Goal: Transaction & Acquisition: Subscribe to service/newsletter

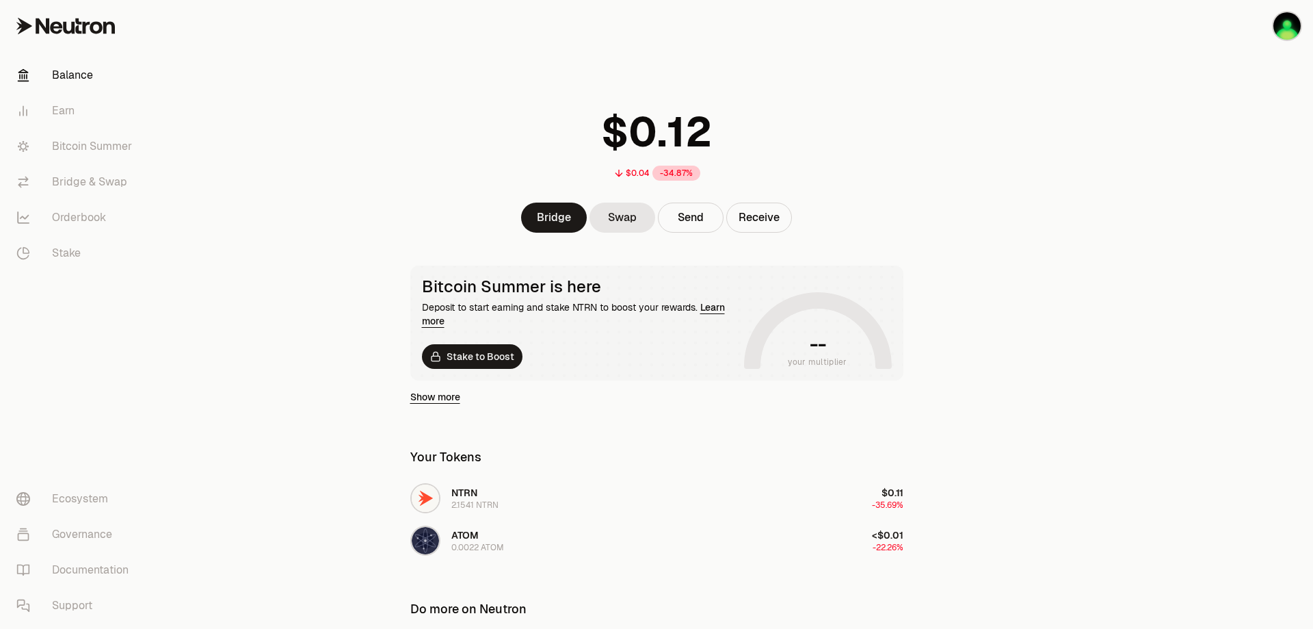
click at [283, 502] on main "$0.04 -34.87% Bridge Swap Send Receive Bitcoin Summer is here Deposit to start …" at bounding box center [733, 396] width 1160 height 793
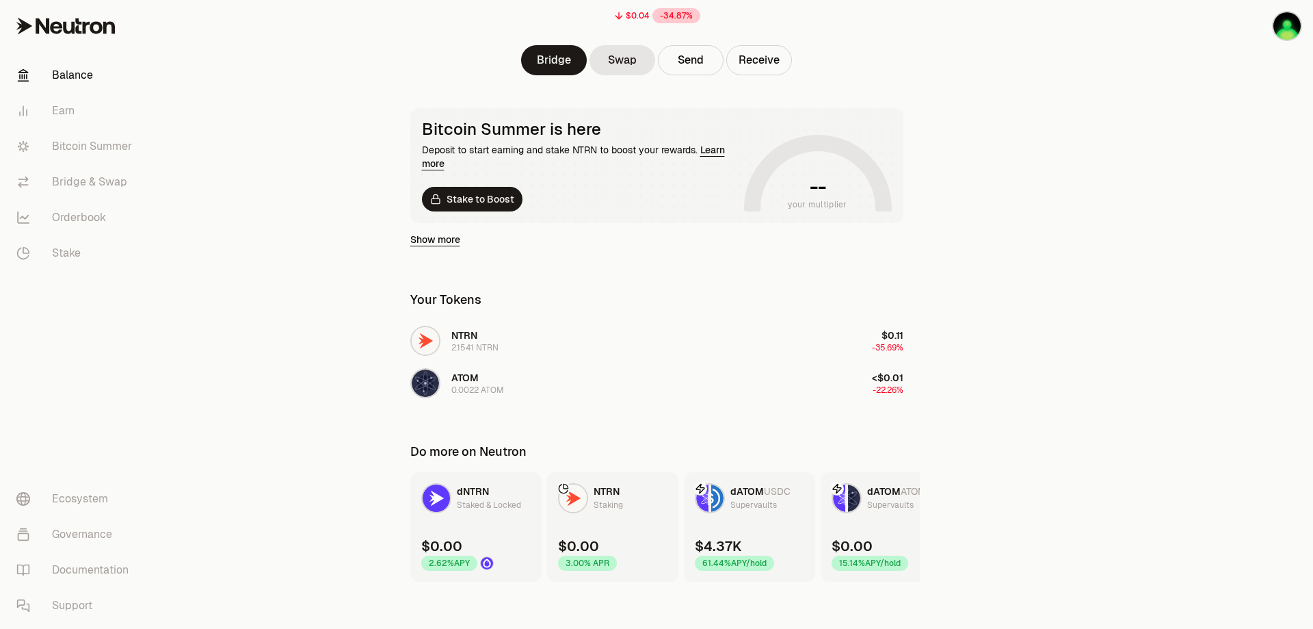
scroll to position [165, 0]
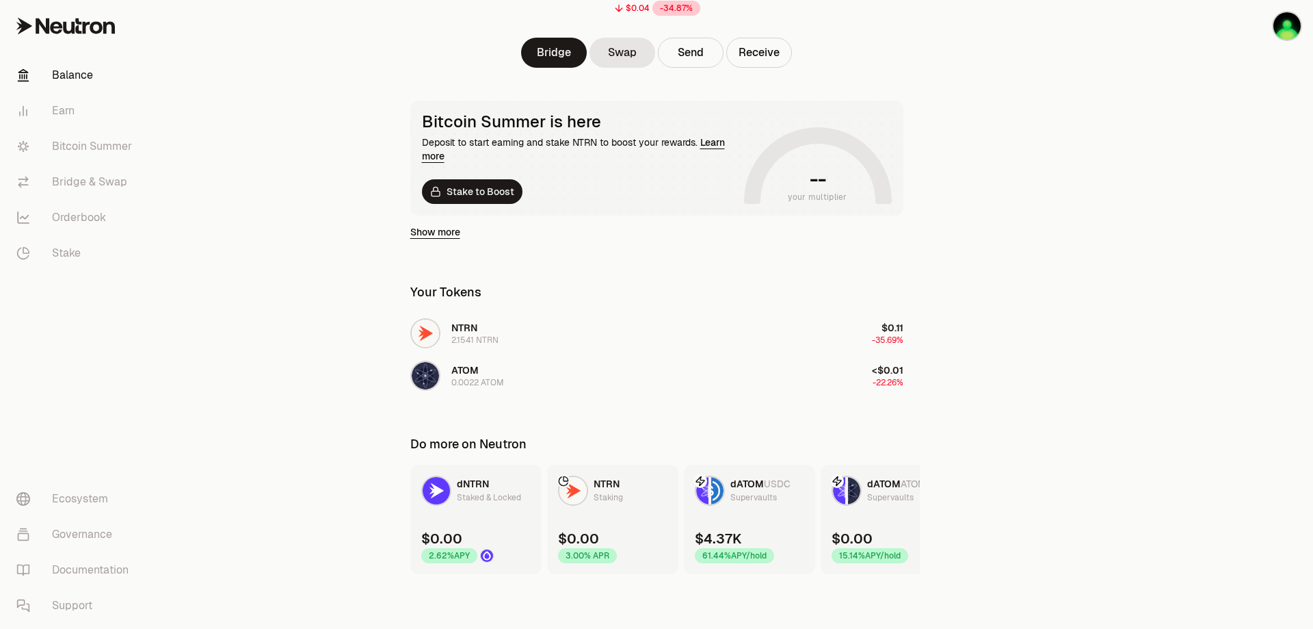
click at [743, 503] on div "Supervaults" at bounding box center [753, 497] width 47 height 14
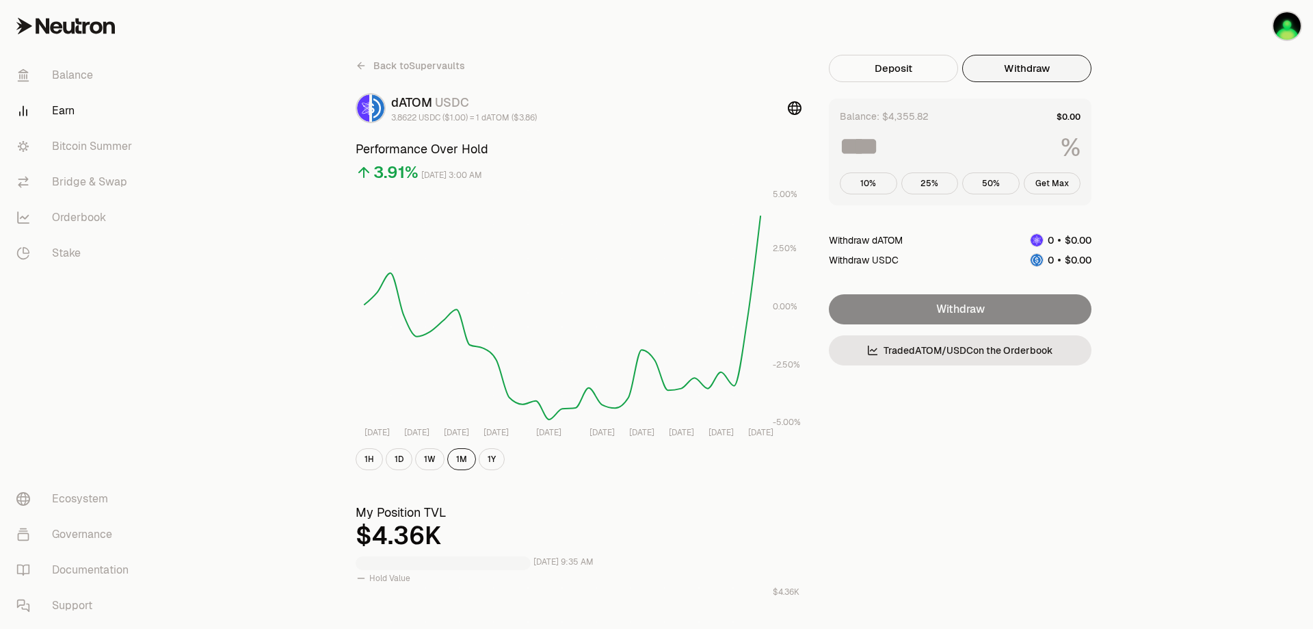
click at [1025, 81] on button "Withdraw" at bounding box center [1026, 68] width 129 height 27
click at [1053, 181] on button "Get Max" at bounding box center [1052, 183] width 57 height 22
type input "***"
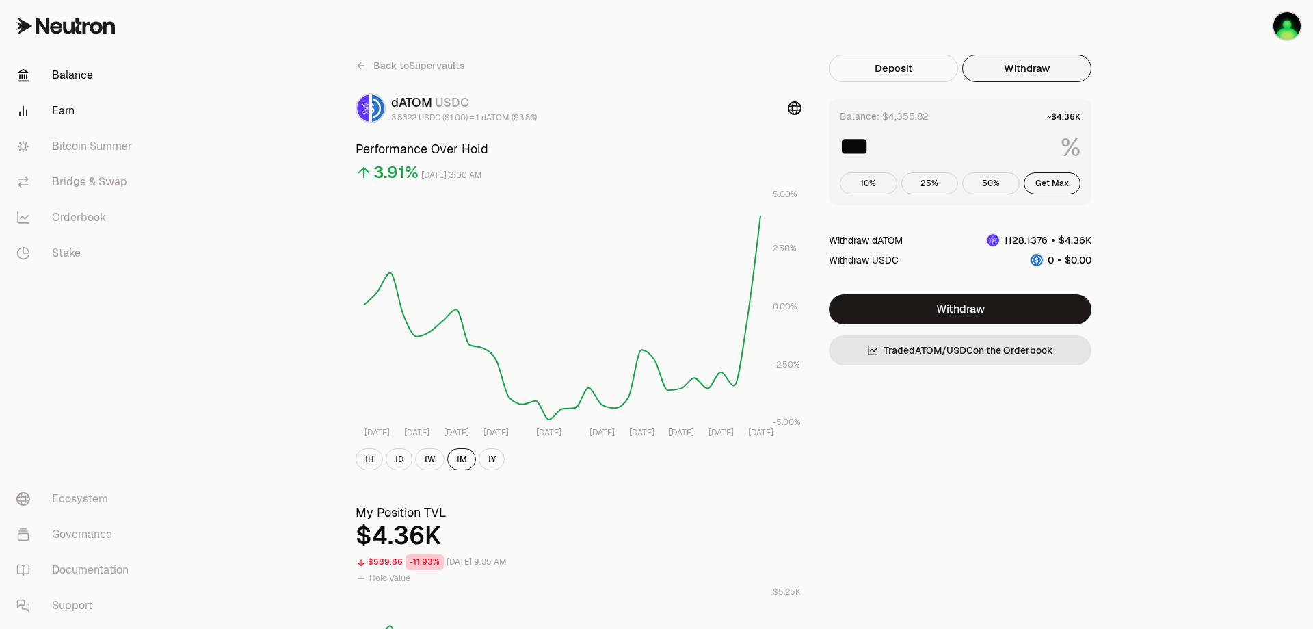
click at [72, 79] on link "Balance" at bounding box center [76, 75] width 142 height 36
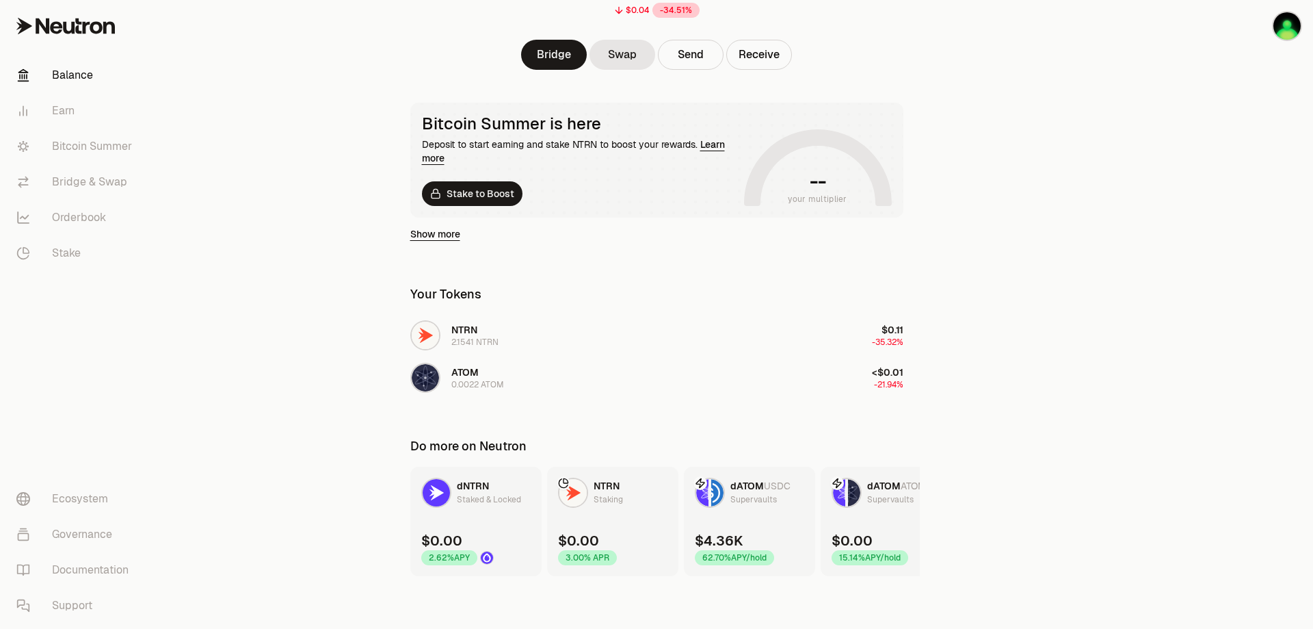
scroll to position [164, 0]
click at [607, 59] on link "Swap" at bounding box center [623, 53] width 66 height 30
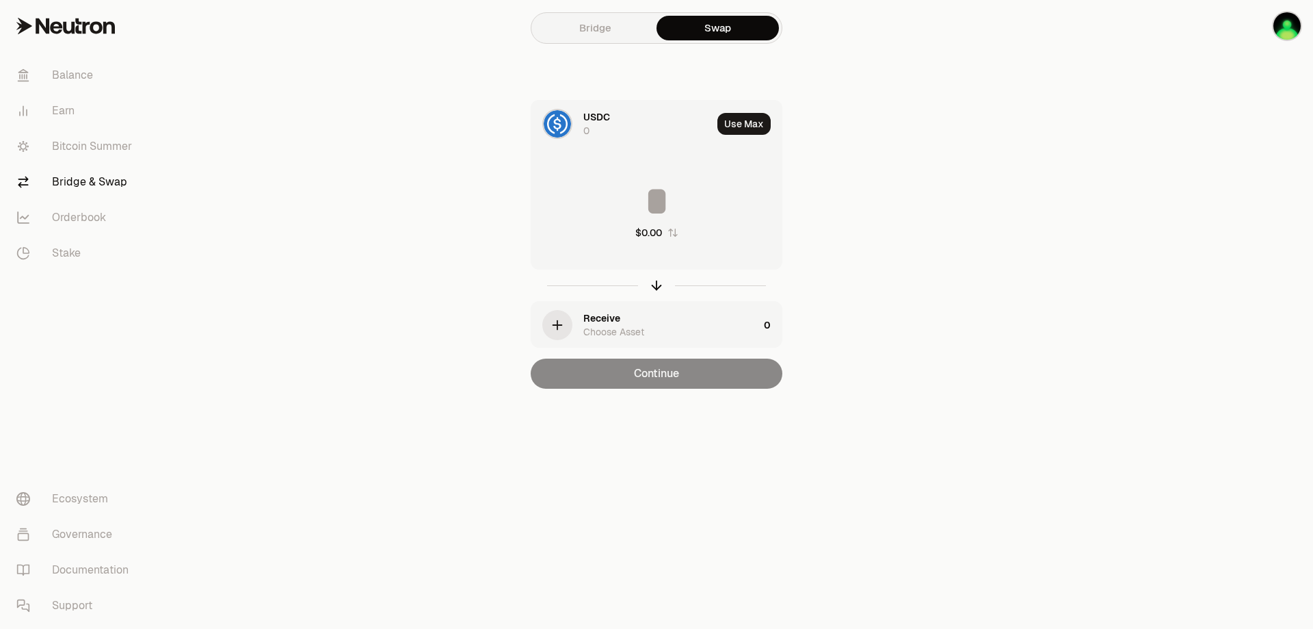
click at [603, 124] on div "USDC 0" at bounding box center [647, 123] width 129 height 27
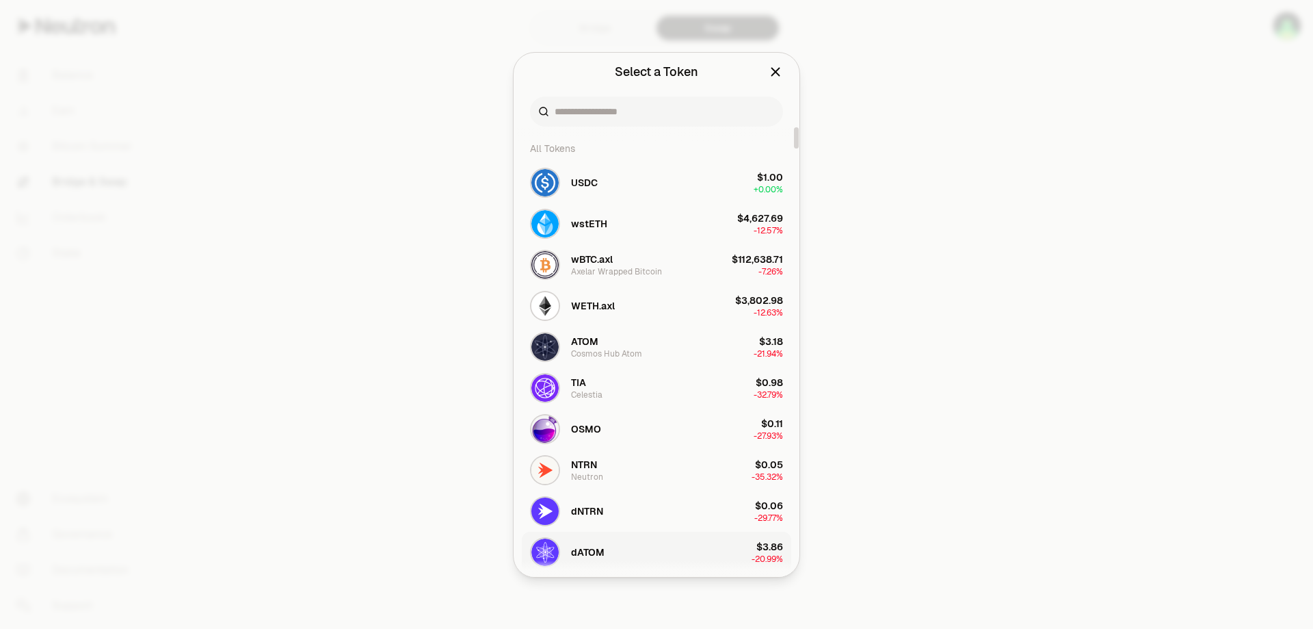
click at [582, 549] on span "dATOM" at bounding box center [588, 552] width 34 height 14
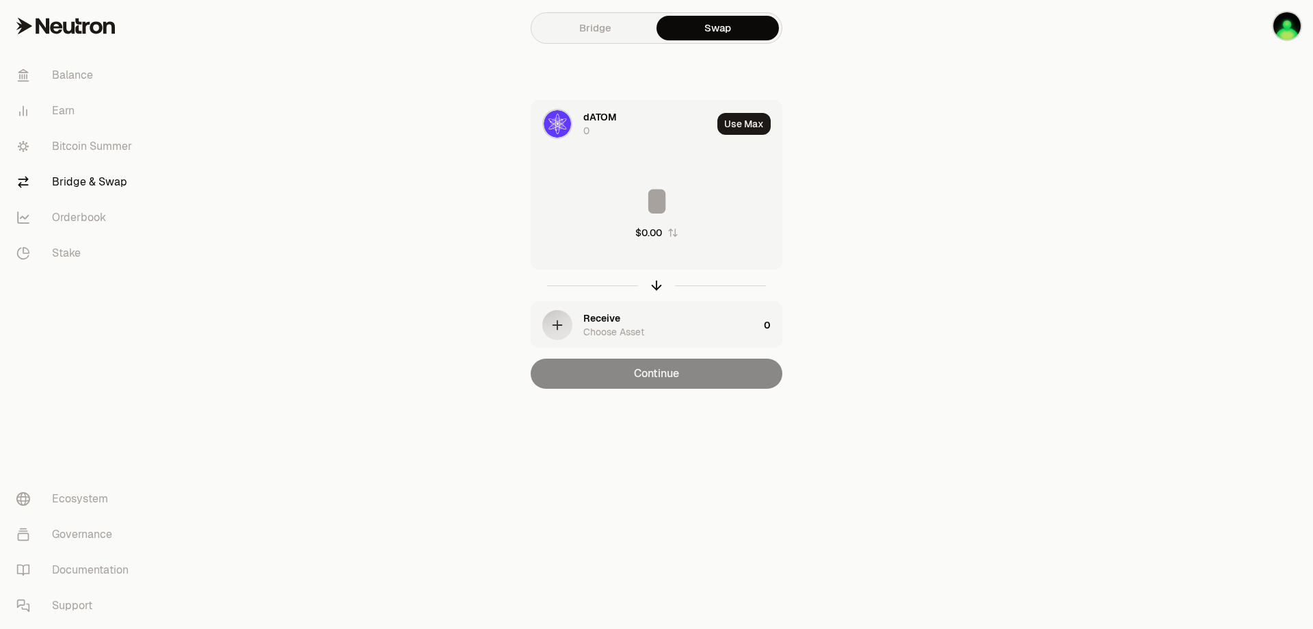
click at [603, 320] on div "Receive" at bounding box center [601, 318] width 37 height 14
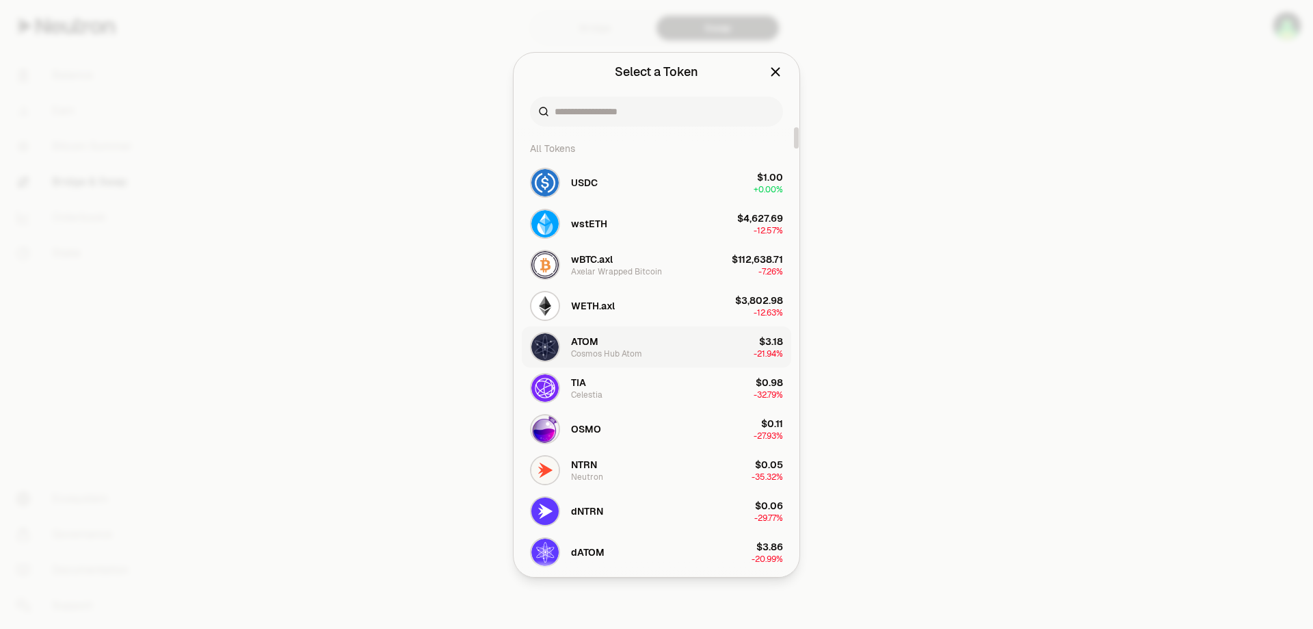
click at [592, 344] on span "ATOM" at bounding box center [584, 341] width 27 height 14
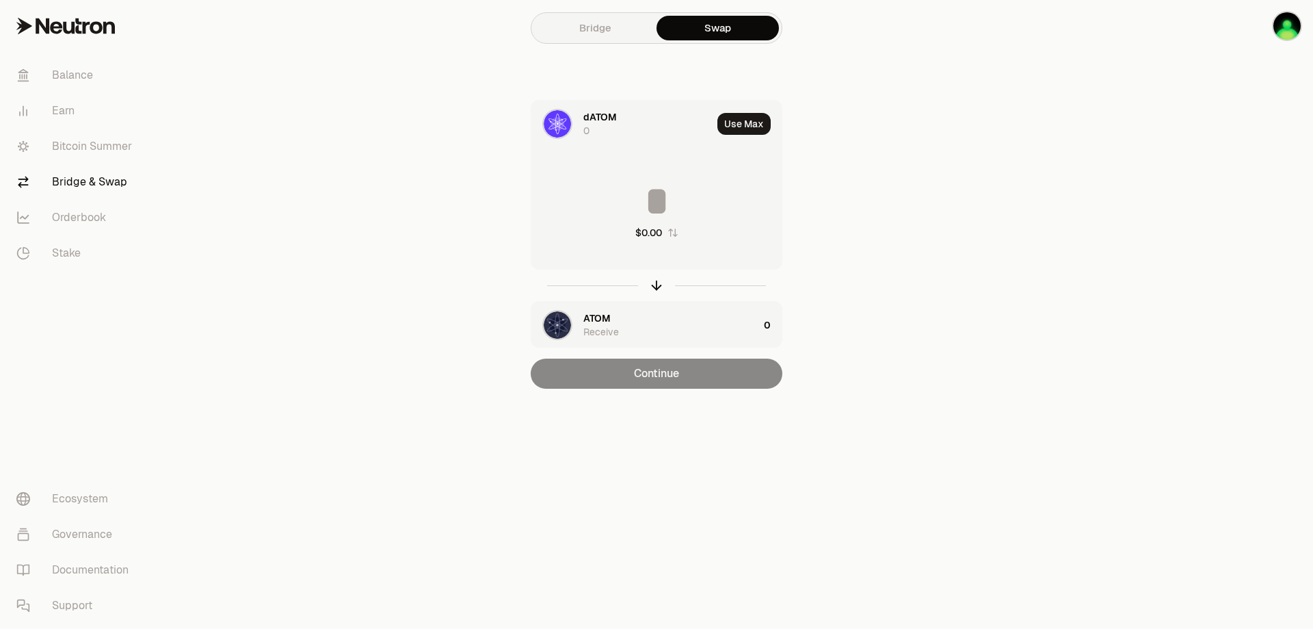
click at [658, 205] on input at bounding box center [656, 201] width 250 height 41
type input "****"
click at [81, 78] on link "Balance" at bounding box center [76, 75] width 142 height 36
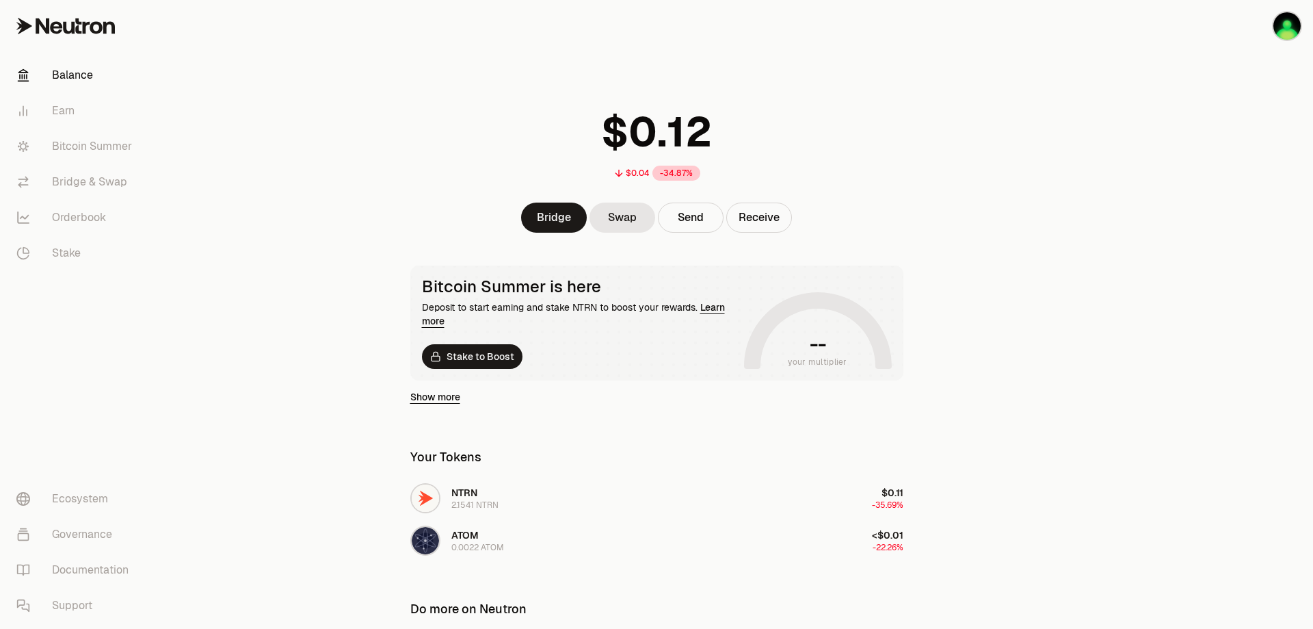
click at [362, 440] on main "$0.04 -34.87% Bridge Swap Send Receive Bitcoin Summer is here Deposit to start …" at bounding box center [733, 396] width 1160 height 793
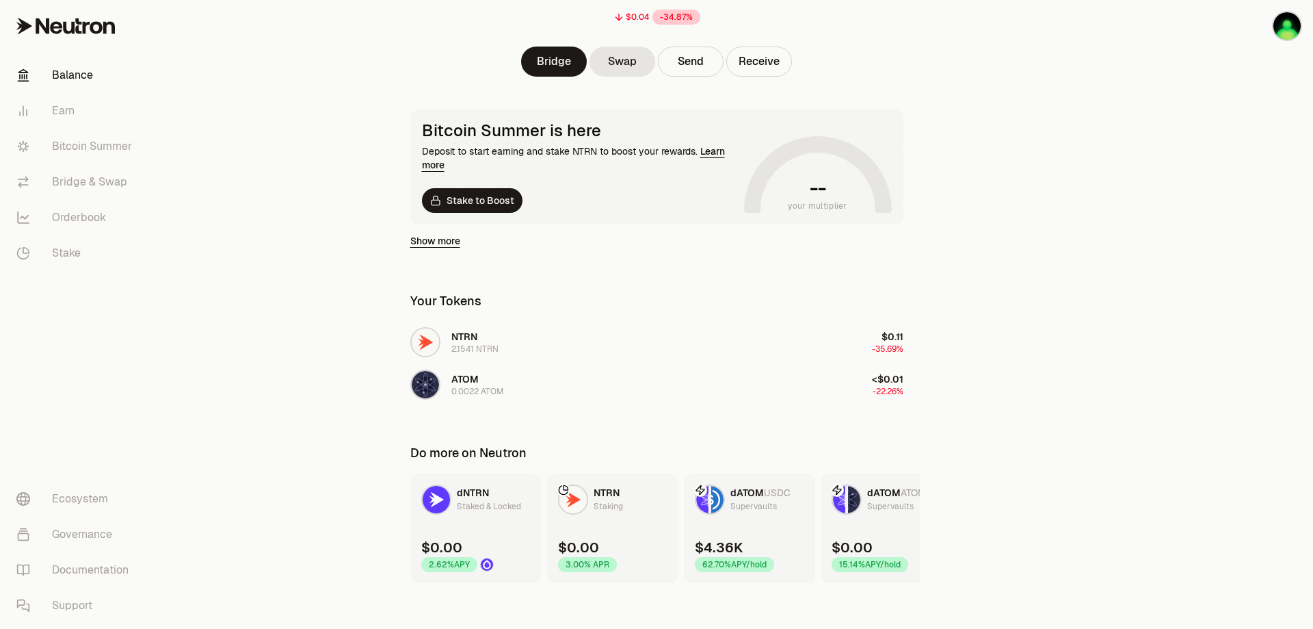
scroll to position [165, 0]
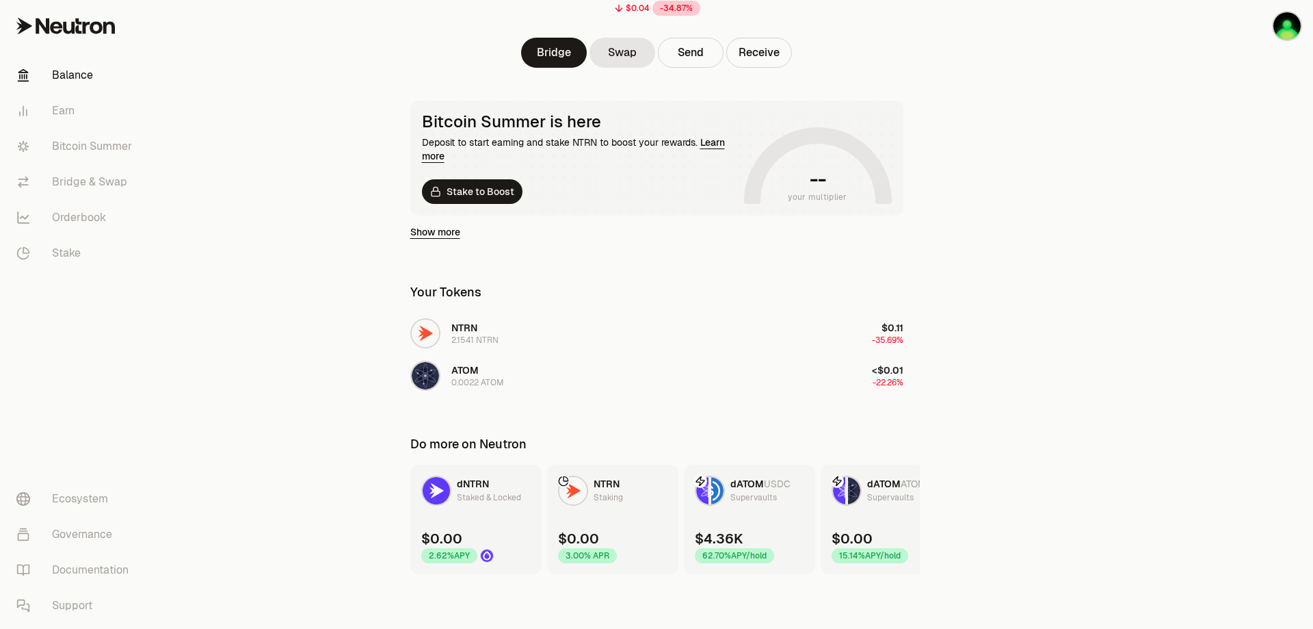
click at [734, 487] on span "dATOM" at bounding box center [747, 483] width 34 height 12
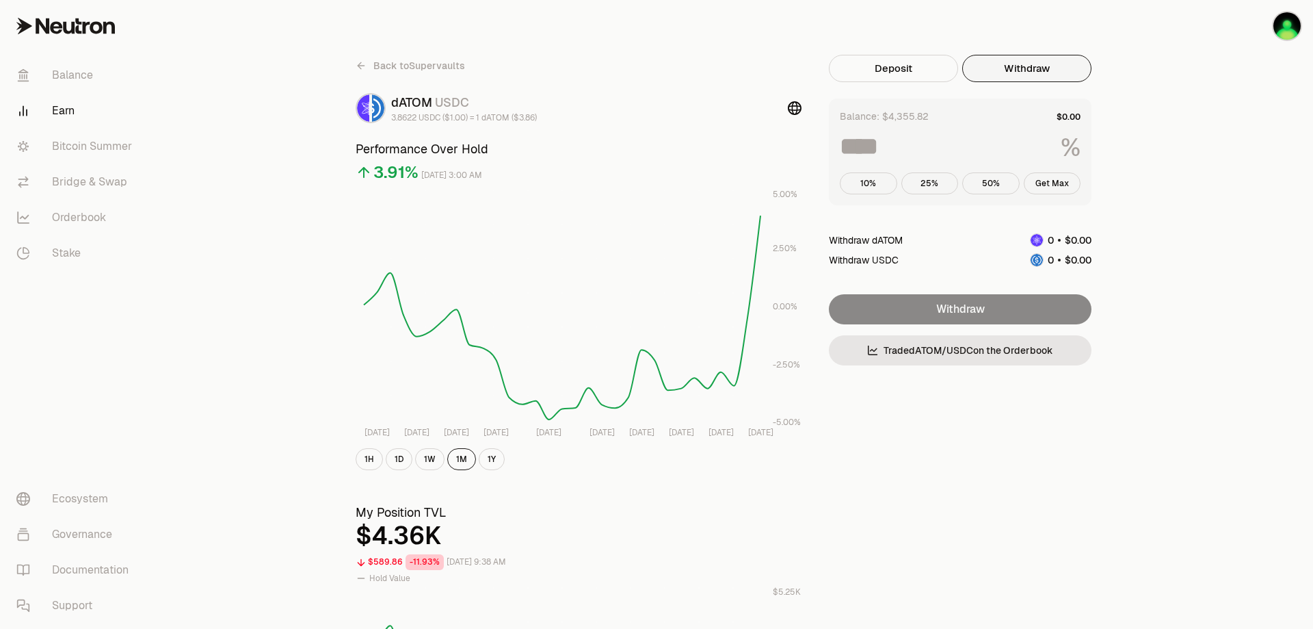
click at [1033, 77] on button "Withdraw" at bounding box center [1026, 68] width 129 height 27
click at [1054, 179] on button "Get Max" at bounding box center [1052, 183] width 57 height 22
type input "***"
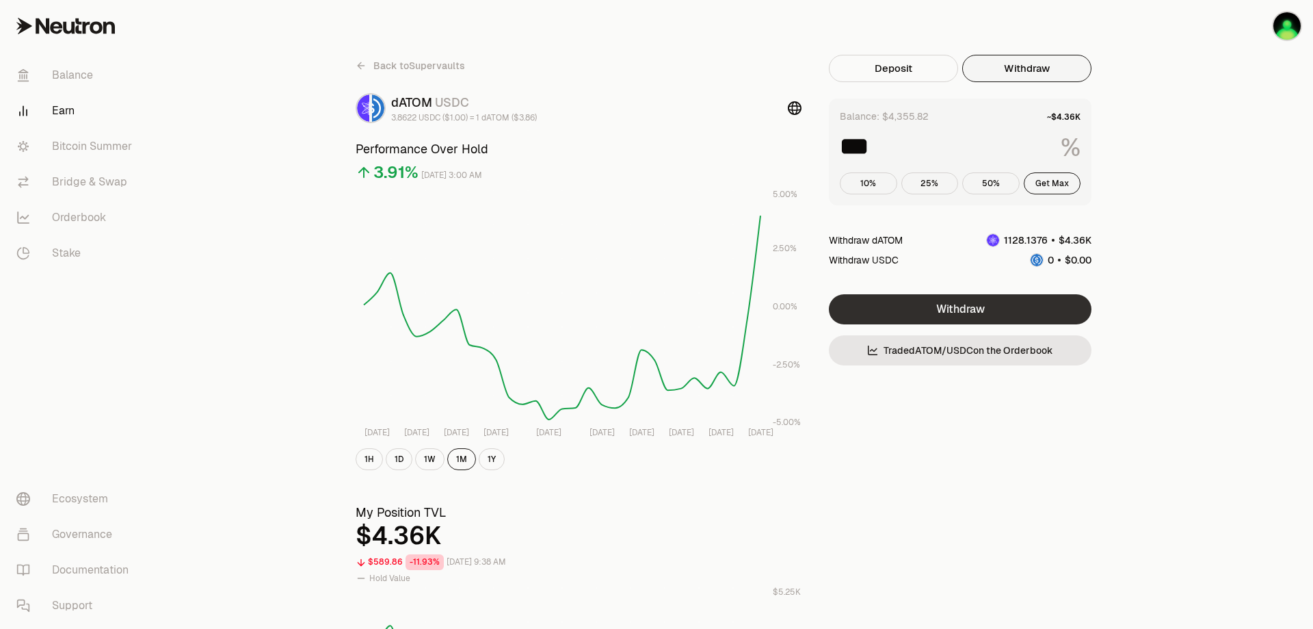
click at [971, 305] on button "Withdraw" at bounding box center [960, 309] width 263 height 30
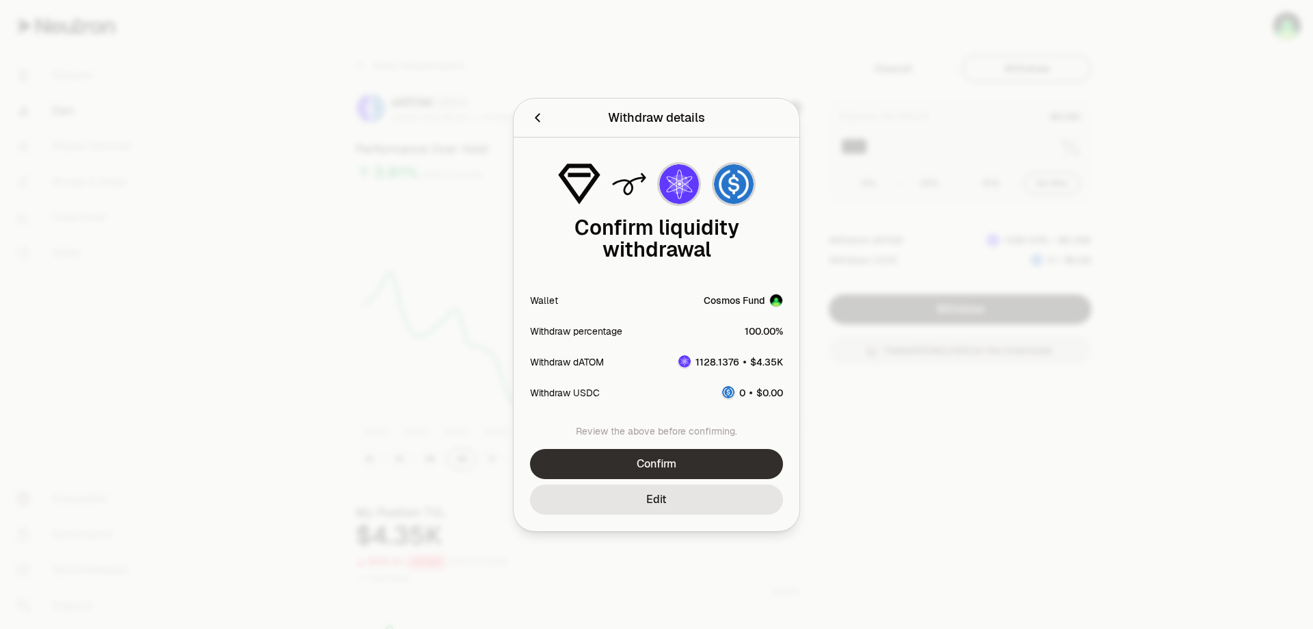
click at [670, 455] on button "Confirm" at bounding box center [656, 464] width 253 height 30
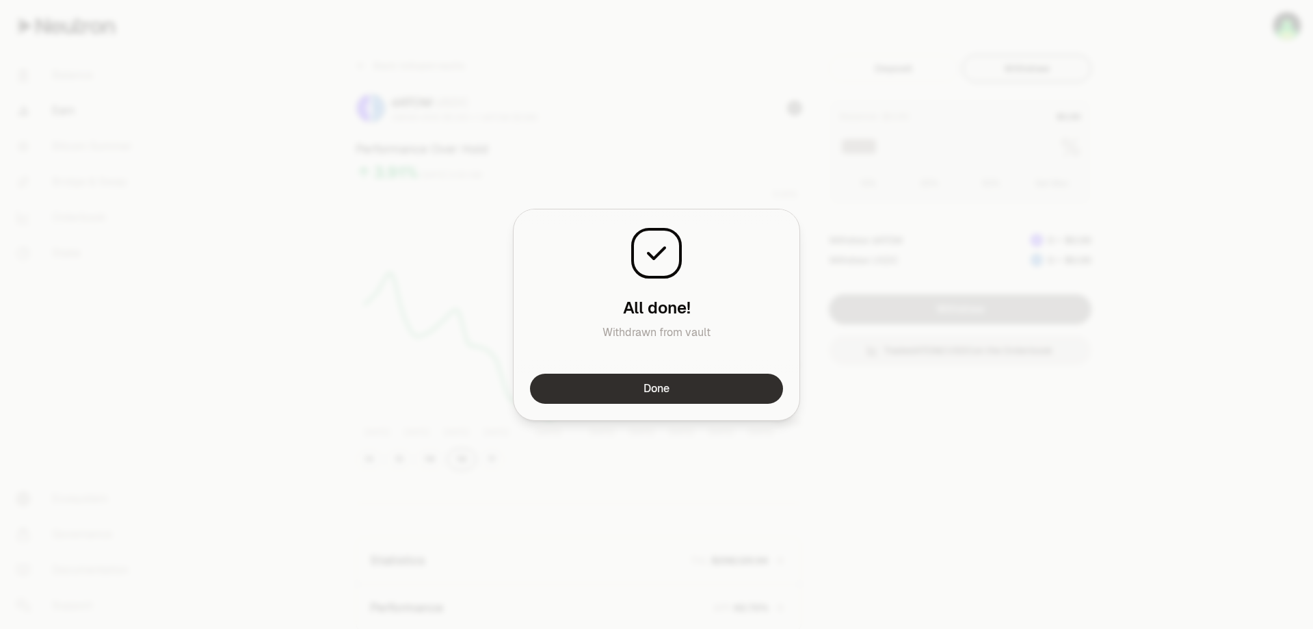
click at [702, 390] on button "Done" at bounding box center [656, 388] width 253 height 30
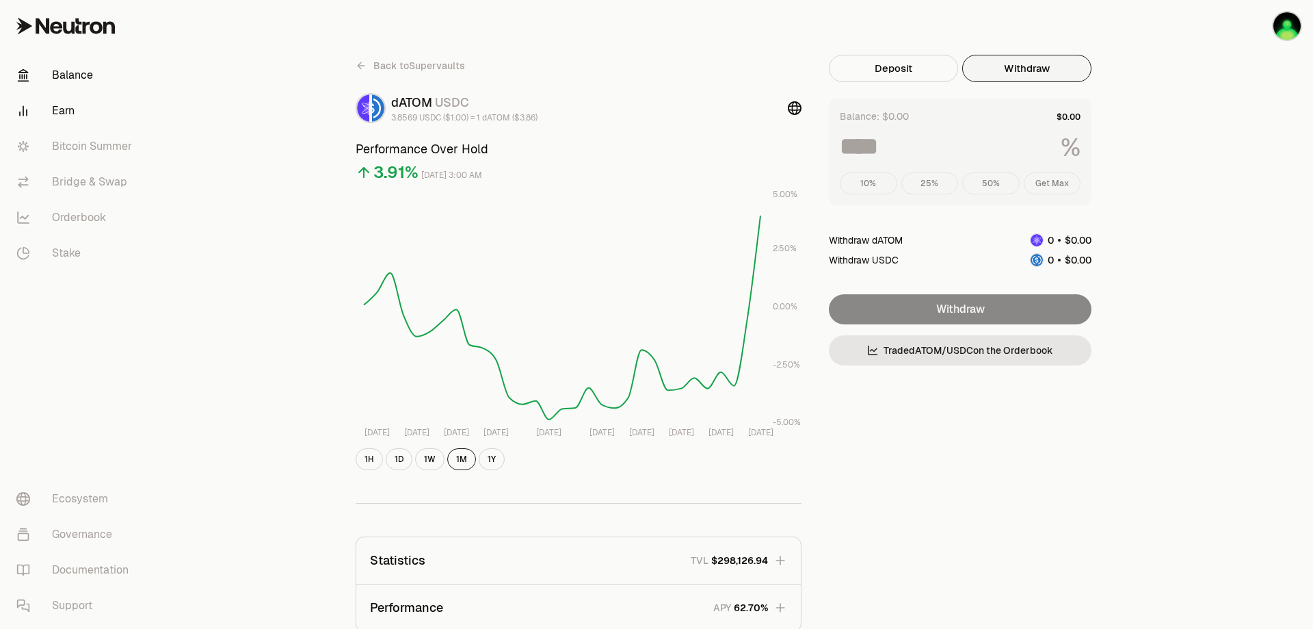
click at [77, 77] on link "Balance" at bounding box center [76, 75] width 142 height 36
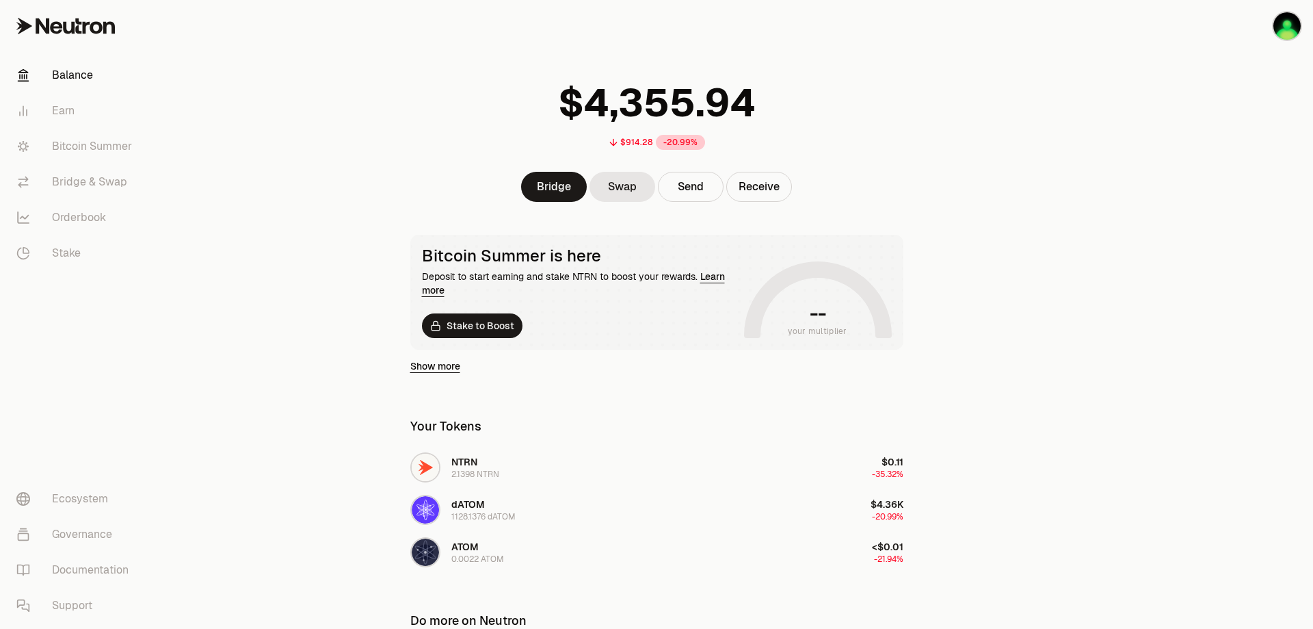
scroll to position [109, 0]
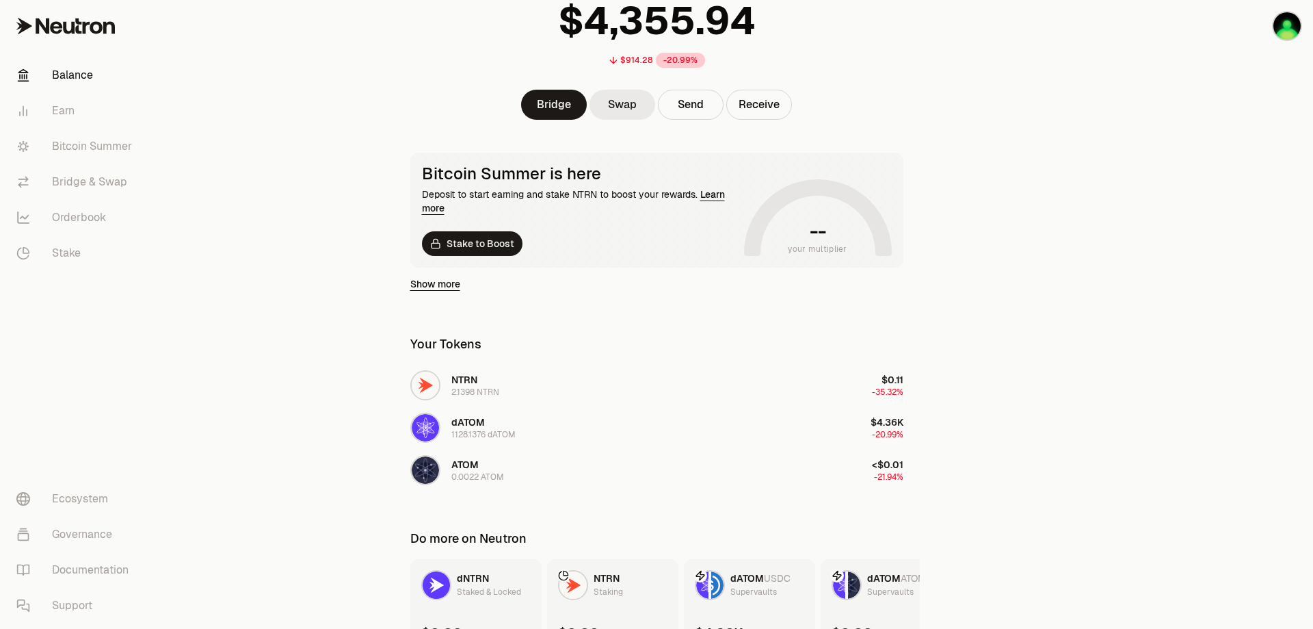
click at [631, 107] on link "Swap" at bounding box center [623, 105] width 66 height 30
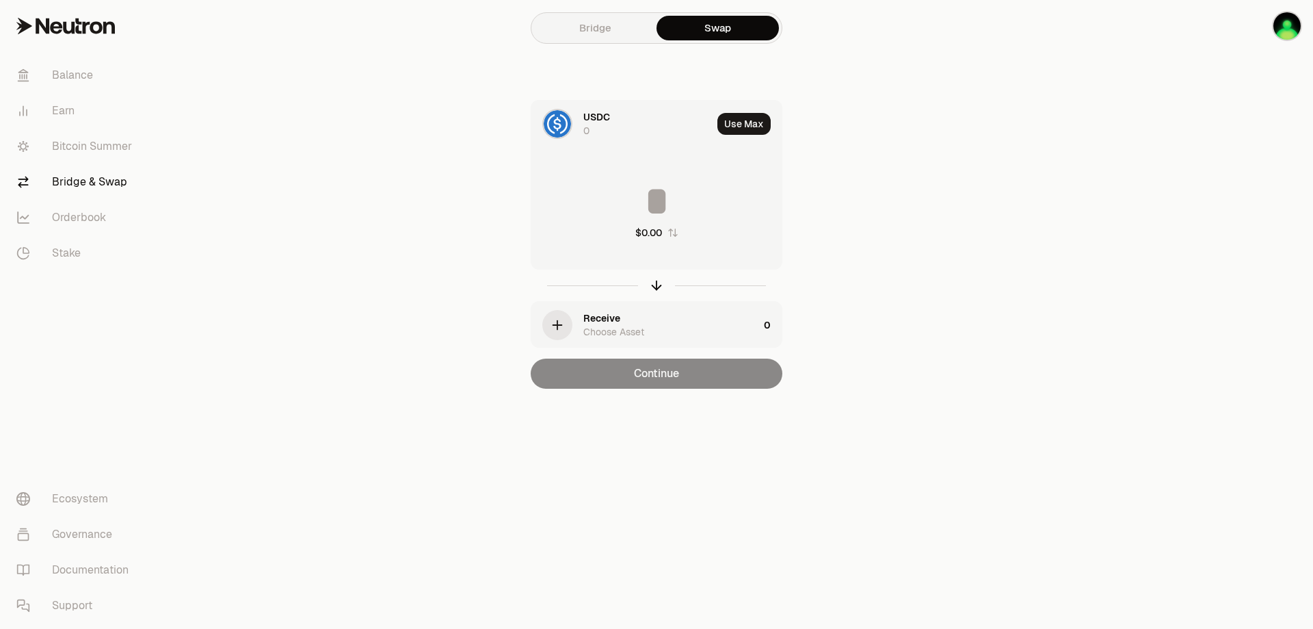
click at [609, 129] on div "USDC 0" at bounding box center [647, 123] width 129 height 27
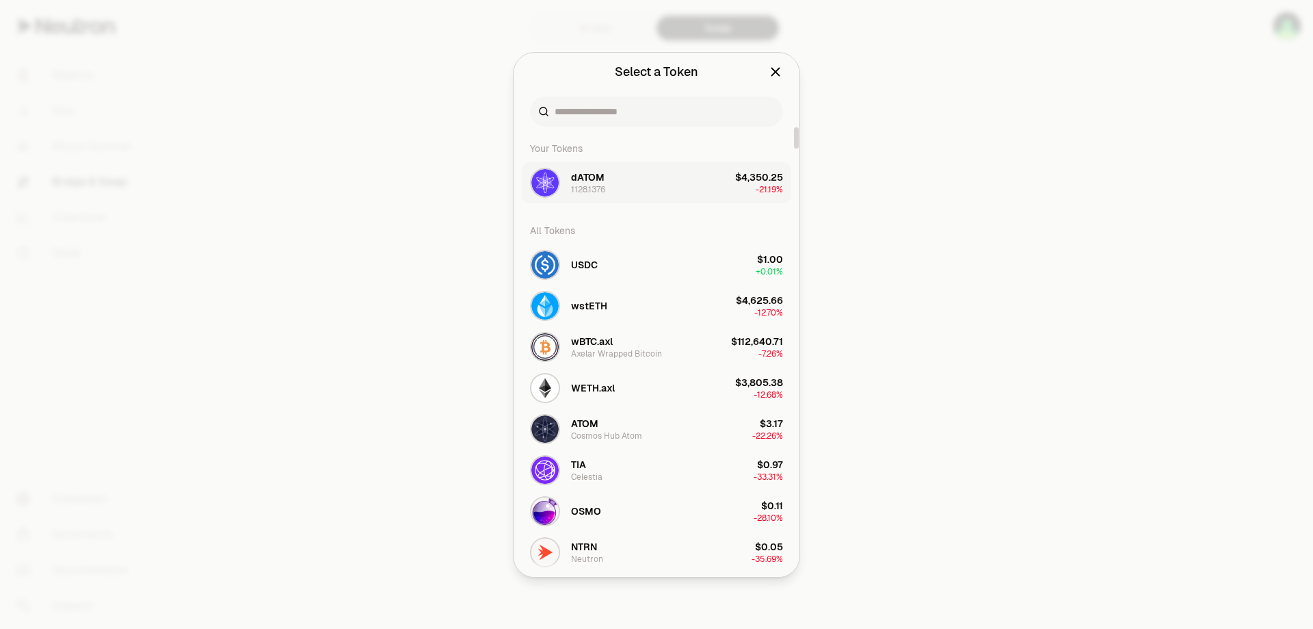
click at [631, 176] on button "dATOM 1128.1376 $4,350.25 -21.19%" at bounding box center [656, 182] width 269 height 41
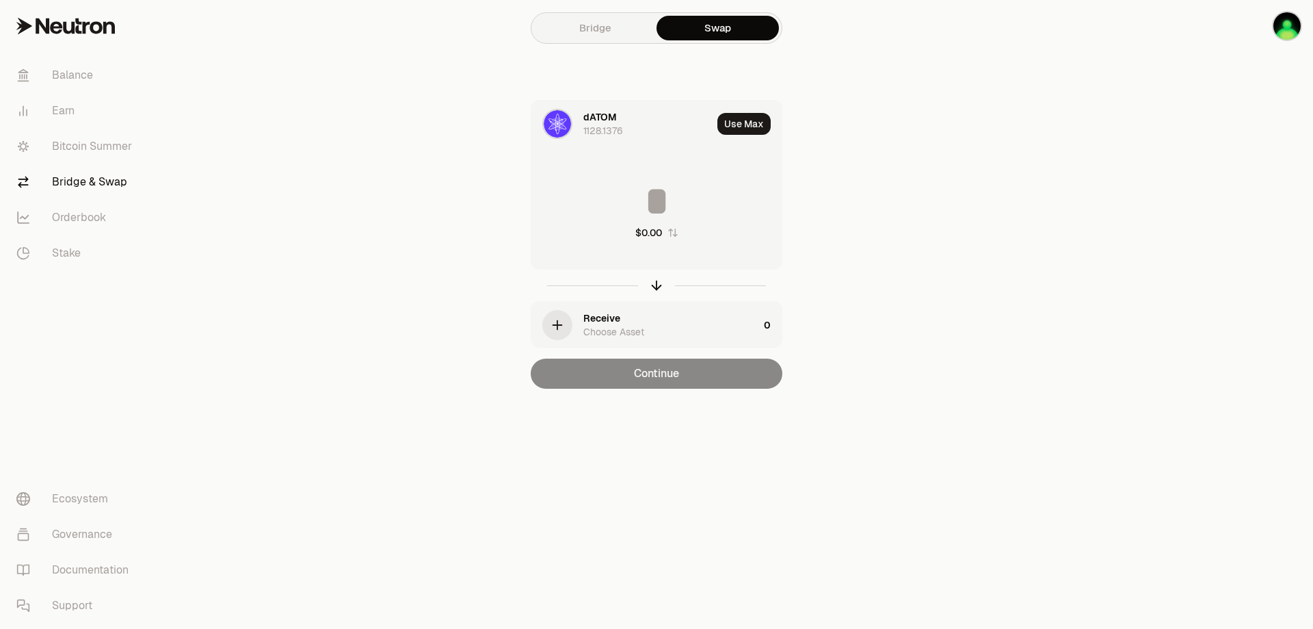
click at [601, 318] on div "Receive" at bounding box center [601, 318] width 37 height 14
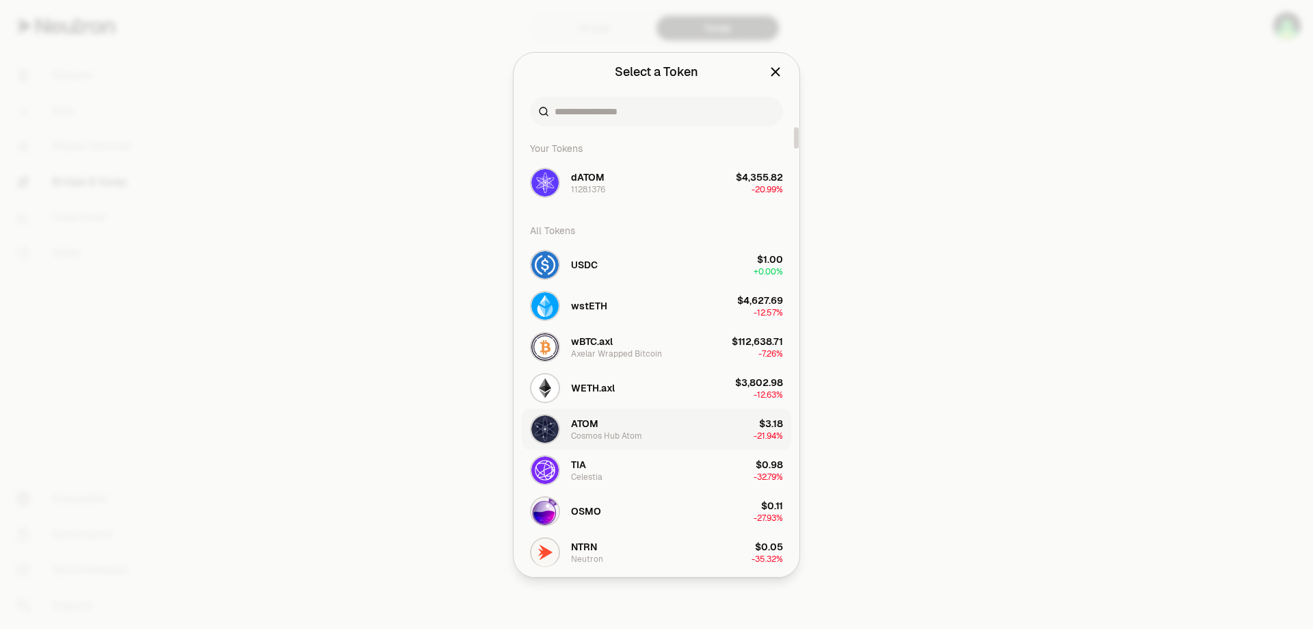
click at [595, 423] on span "ATOM" at bounding box center [584, 424] width 27 height 14
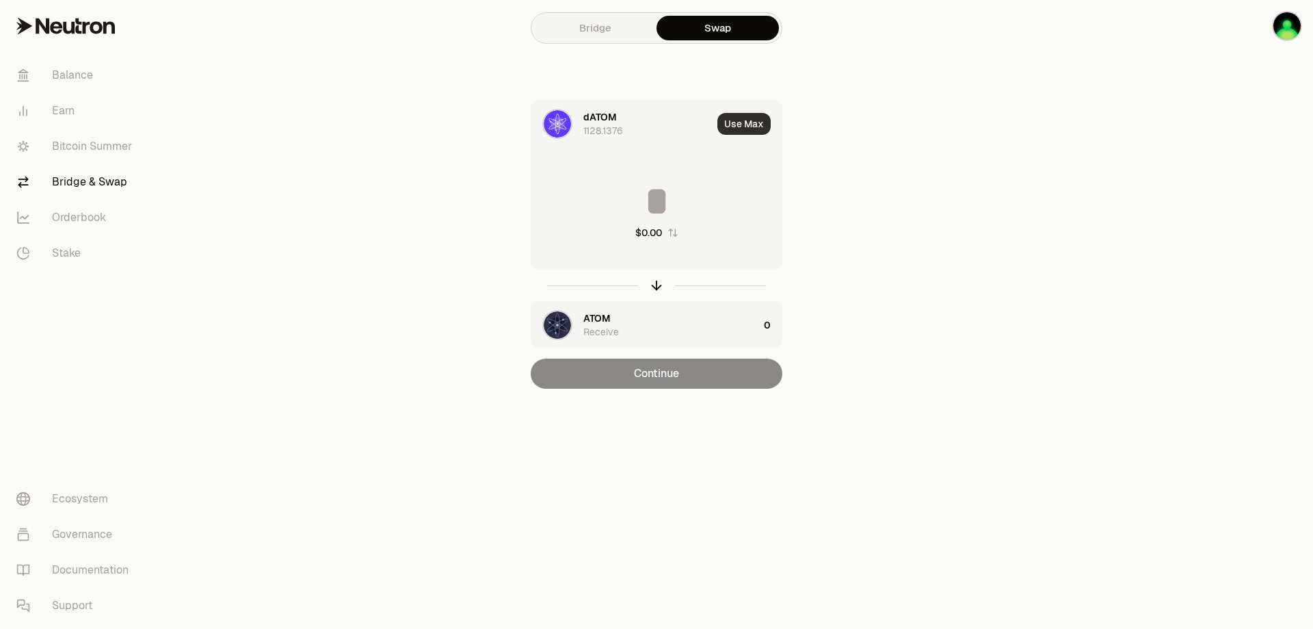
click at [739, 129] on button "Use Max" at bounding box center [743, 124] width 53 height 22
type input "**********"
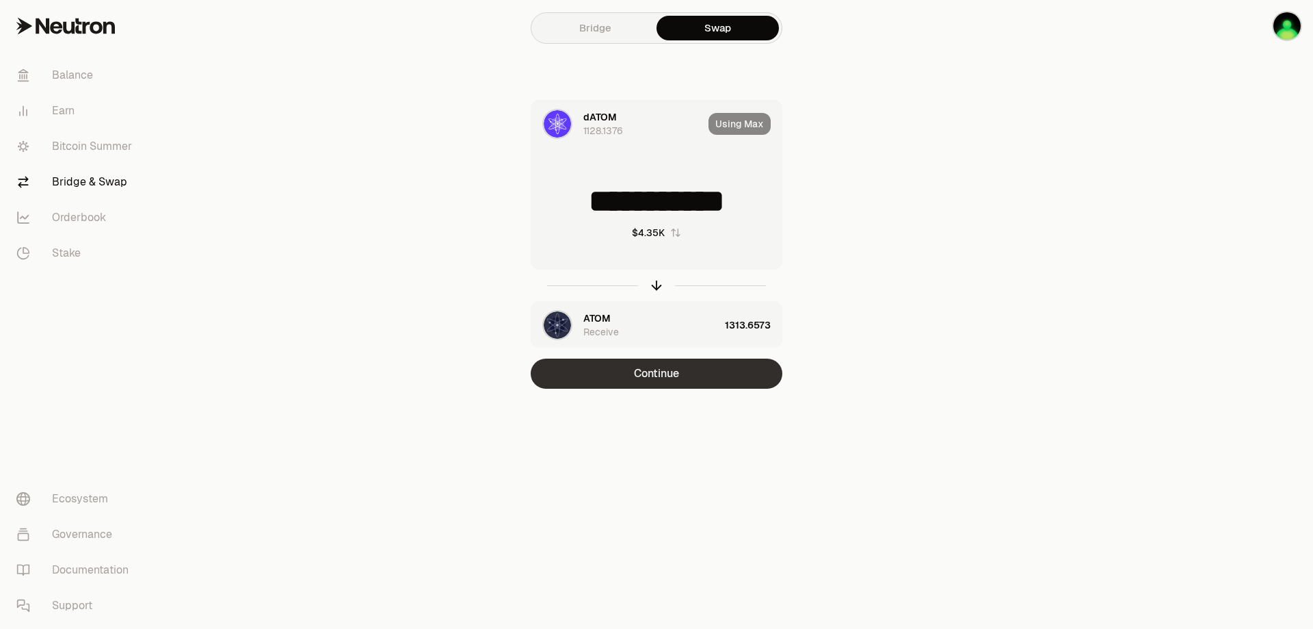
click at [661, 373] on button "Continue" at bounding box center [657, 373] width 252 height 30
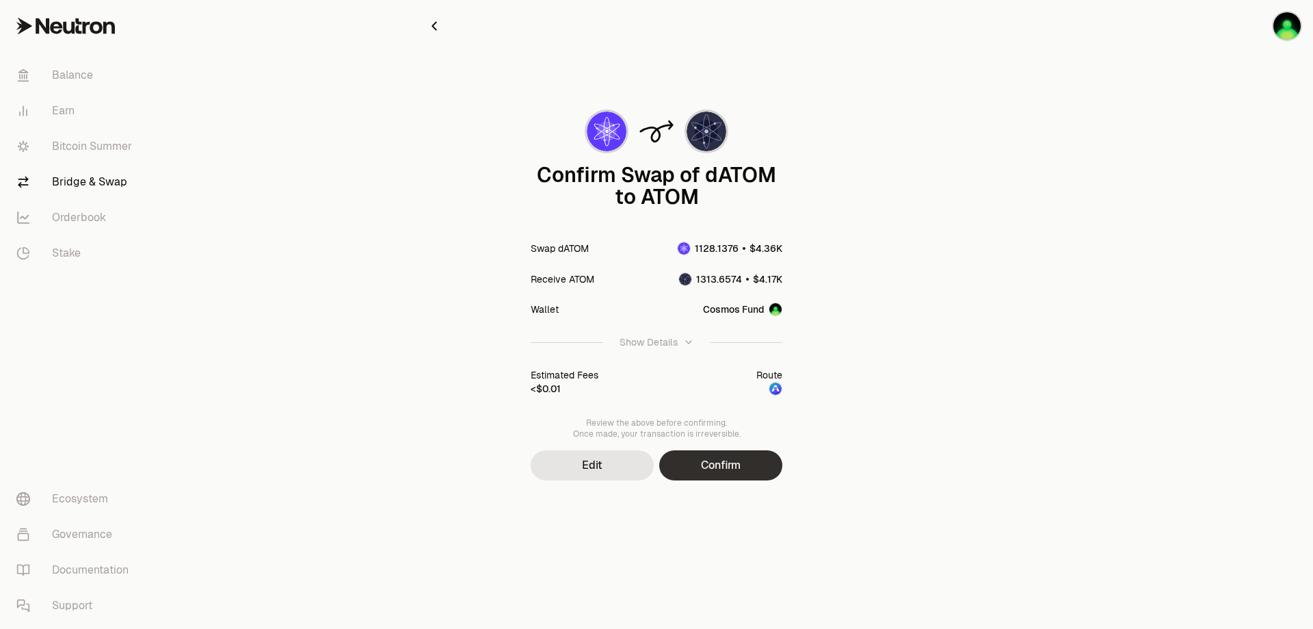
click at [704, 466] on button "Confirm" at bounding box center [720, 465] width 123 height 30
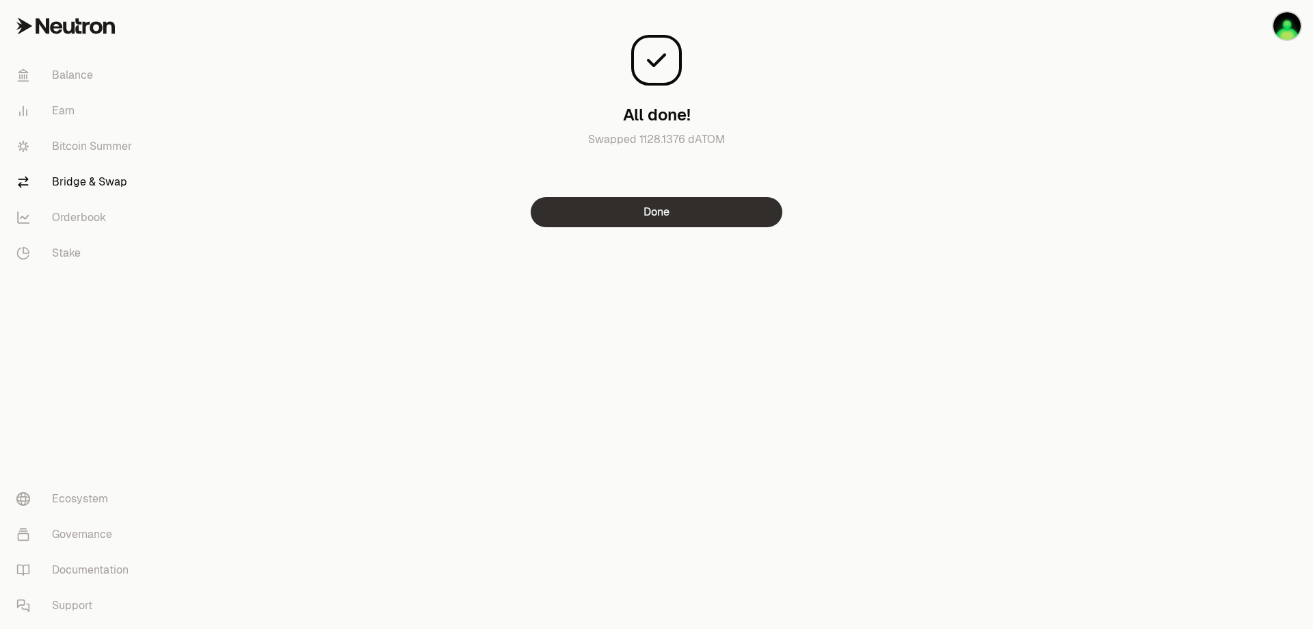
click at [663, 213] on button "Done" at bounding box center [657, 212] width 252 height 30
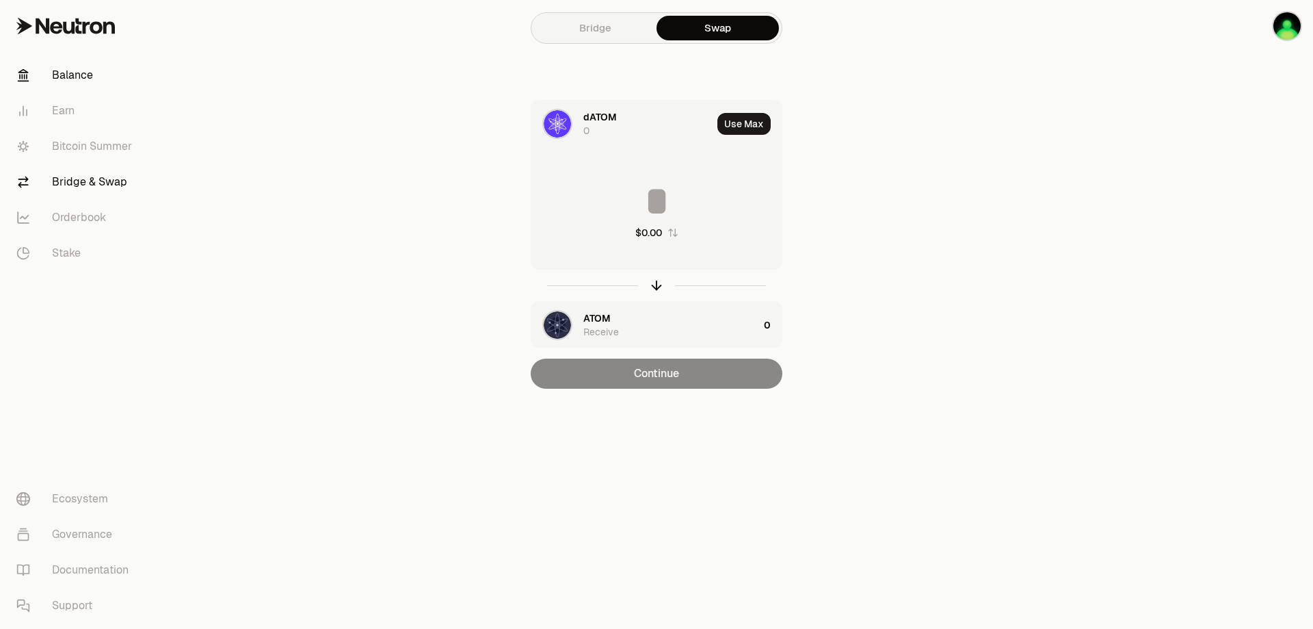
click at [86, 80] on link "Balance" at bounding box center [76, 75] width 142 height 36
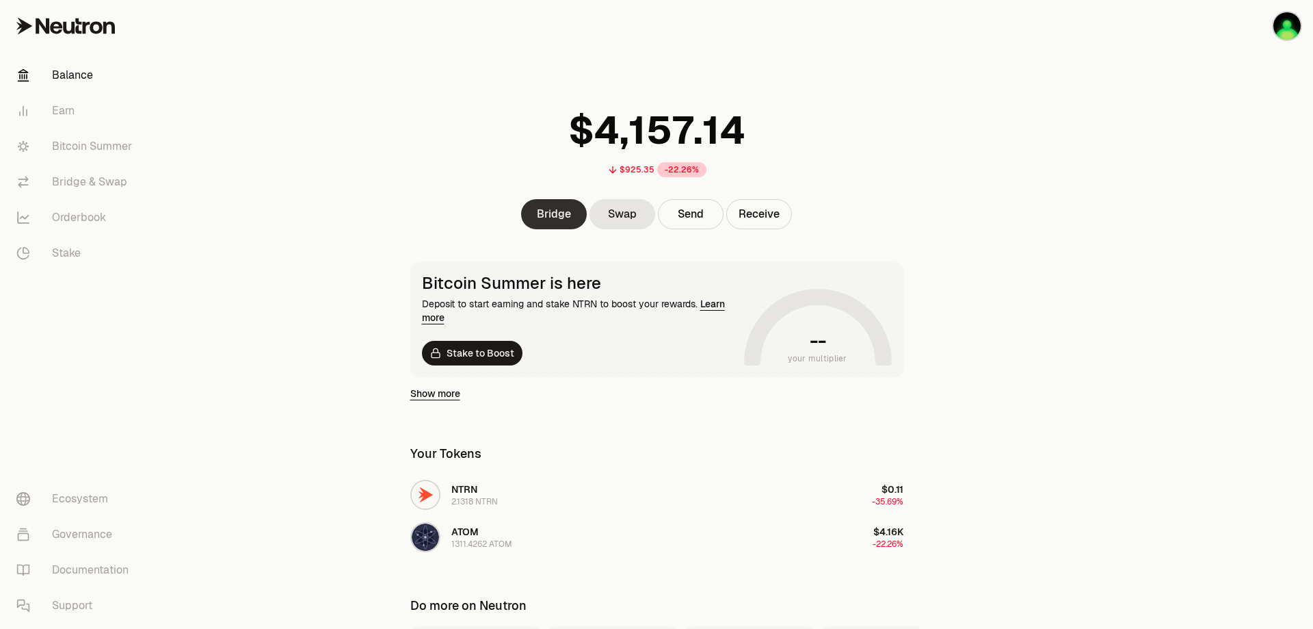
click at [540, 211] on link "Bridge" at bounding box center [554, 214] width 66 height 30
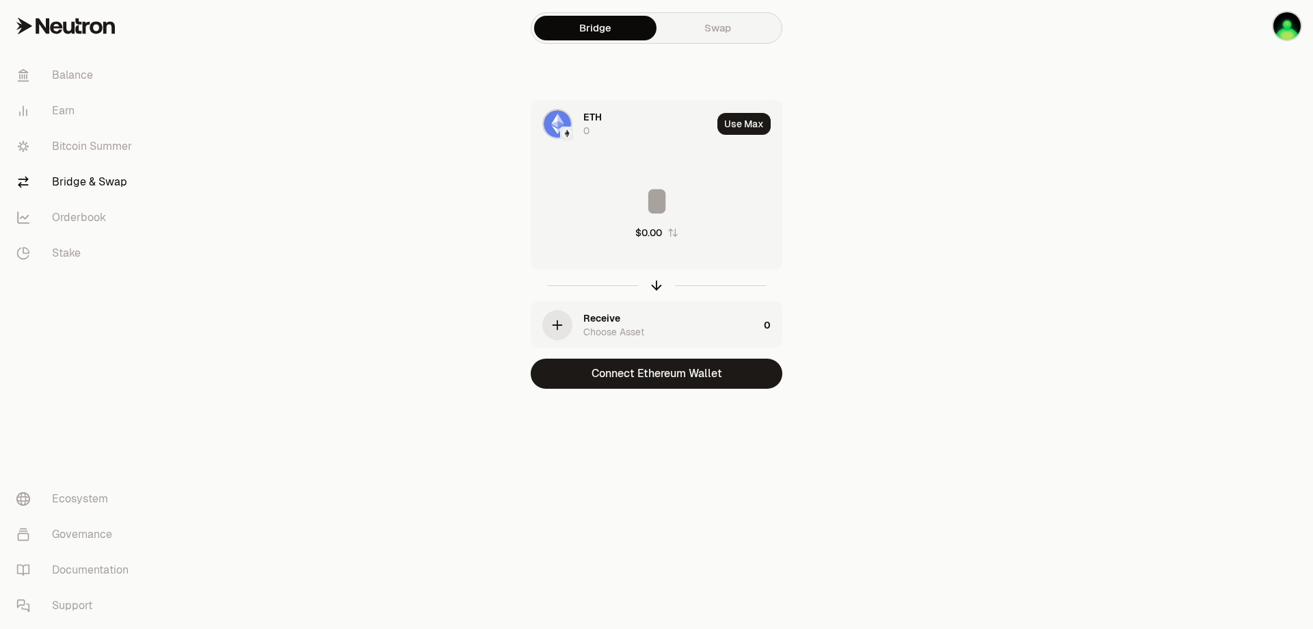
click at [565, 125] on img at bounding box center [557, 123] width 27 height 27
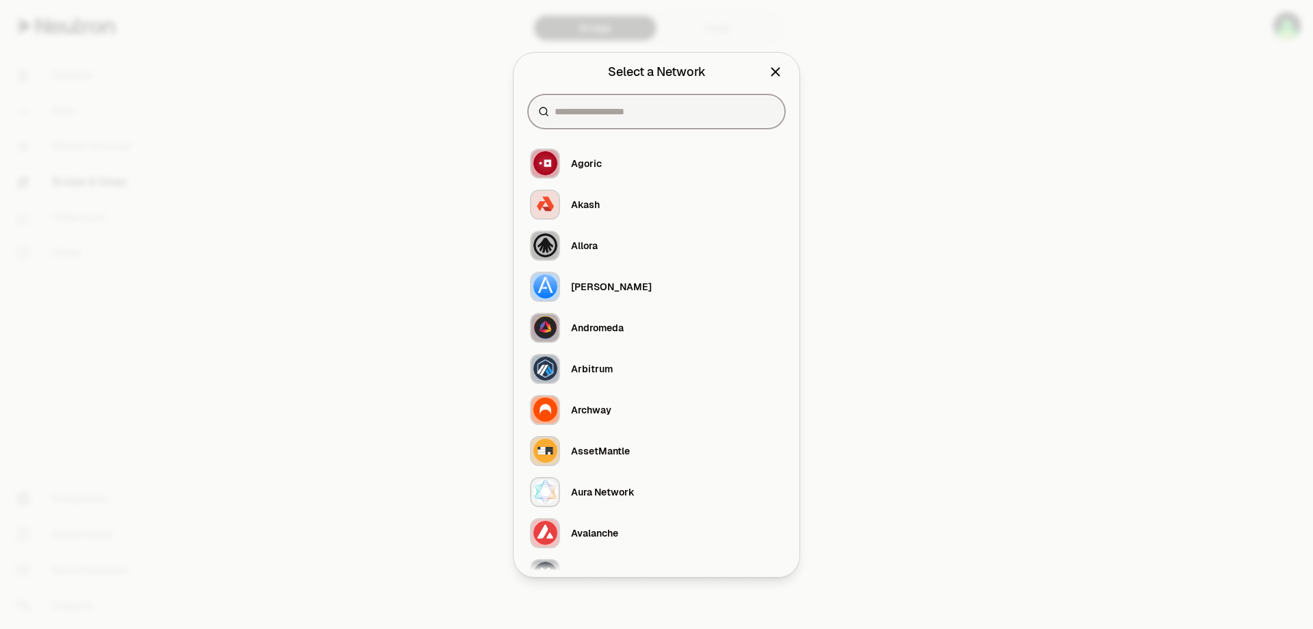
click at [596, 113] on input at bounding box center [665, 112] width 220 height 14
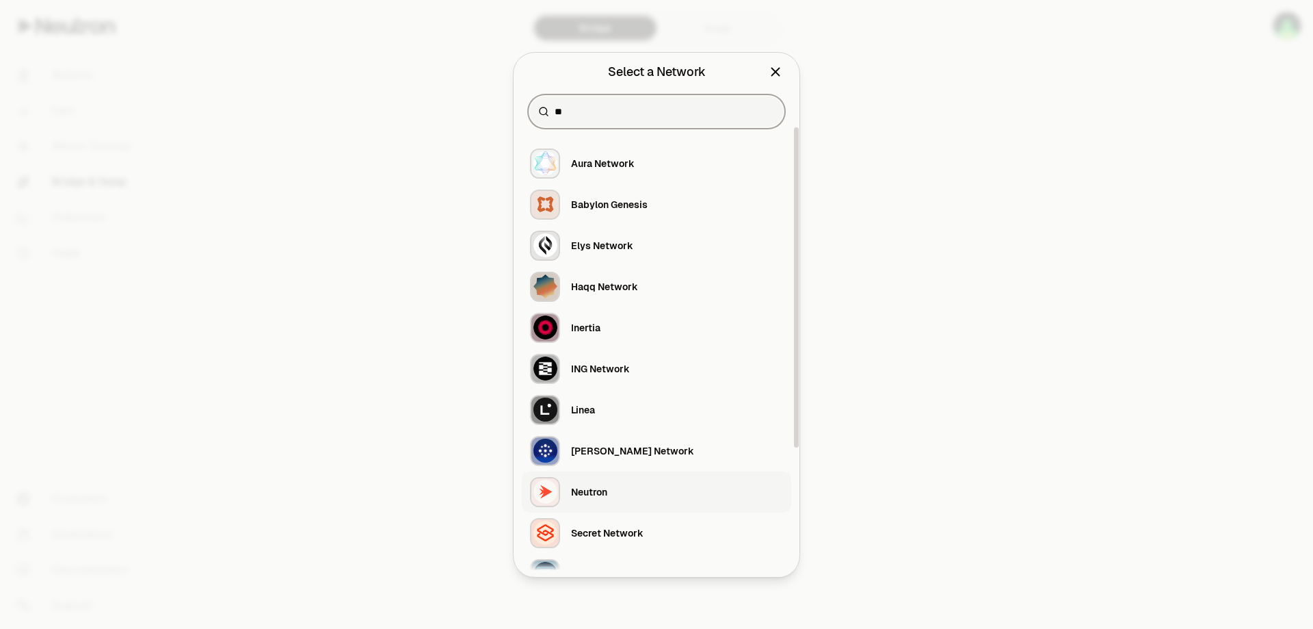
type input "**"
click at [591, 485] on div "Neutron" at bounding box center [589, 492] width 36 height 14
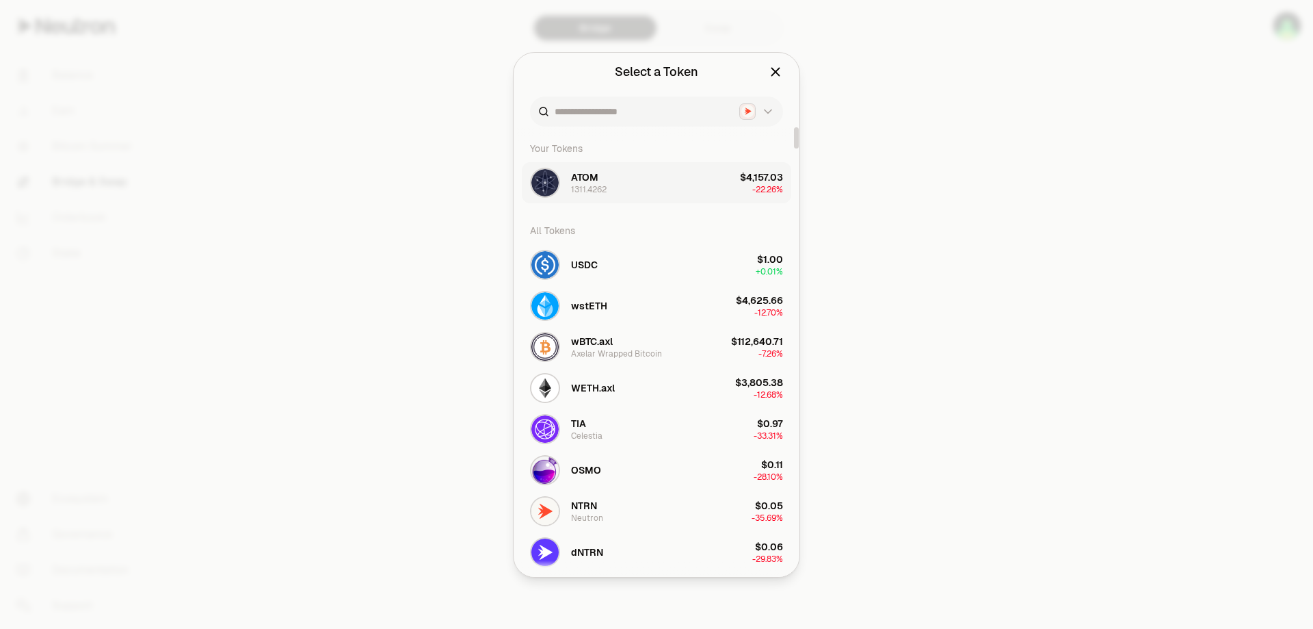
click at [595, 185] on div "1311.4262" at bounding box center [589, 189] width 36 height 11
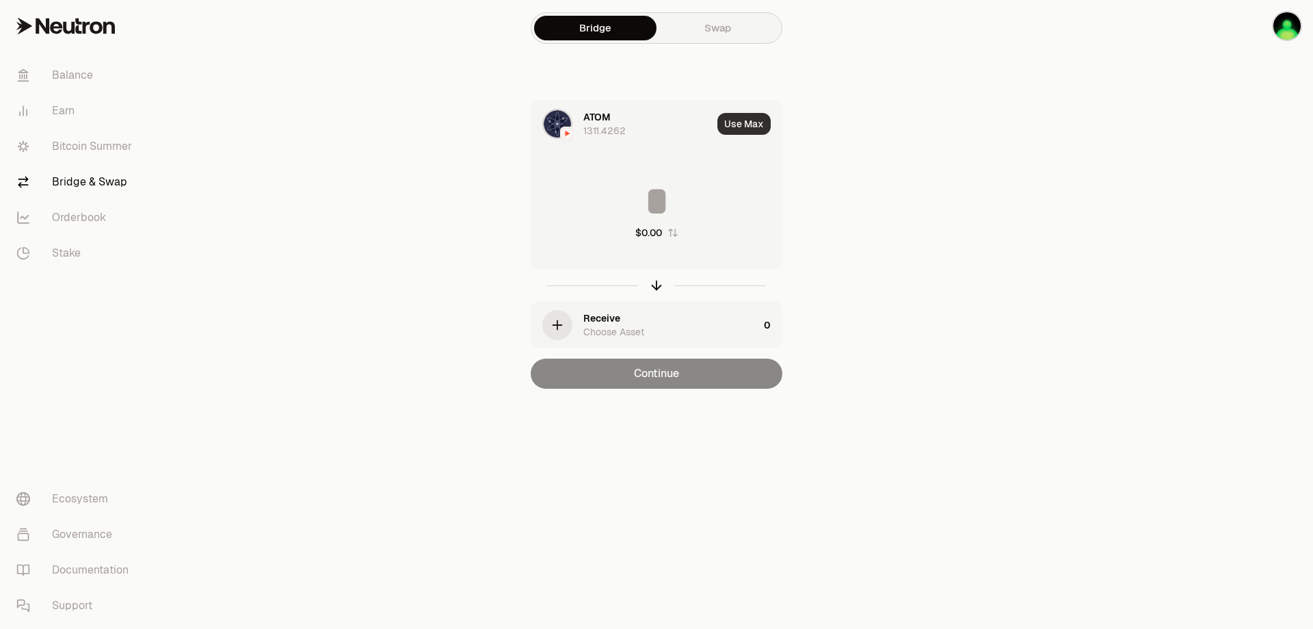
click at [739, 127] on button "Use Max" at bounding box center [743, 124] width 53 height 22
type input "**********"
click at [566, 322] on div "button" at bounding box center [557, 324] width 27 height 27
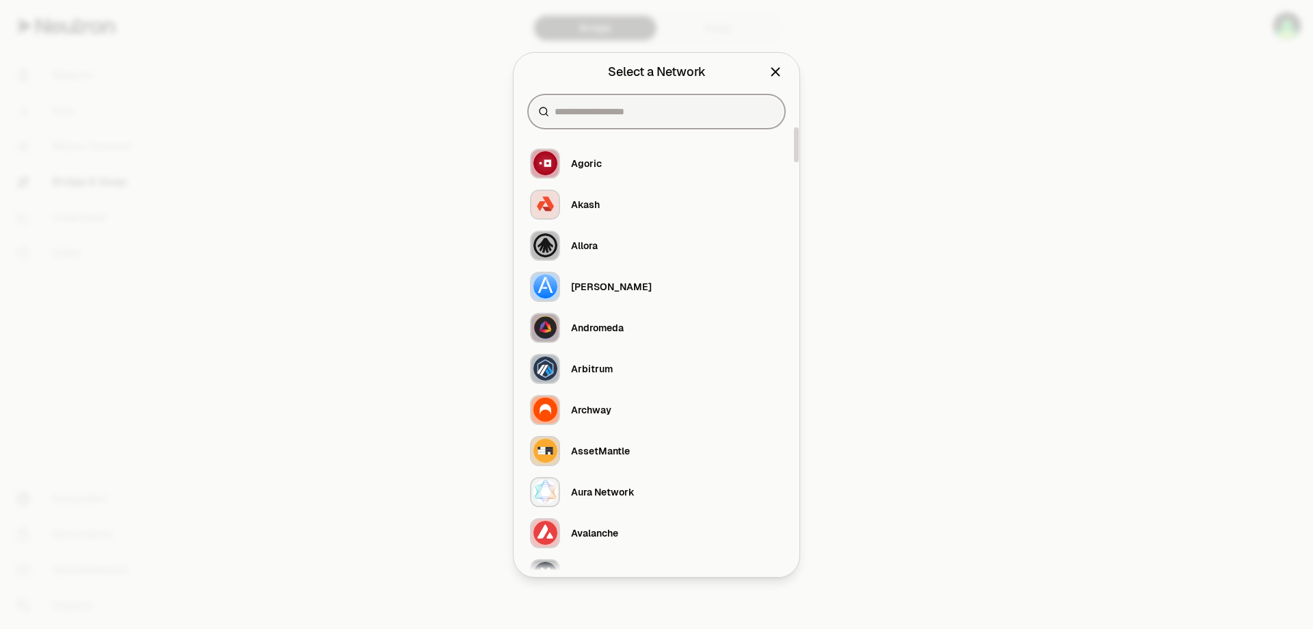
click at [590, 111] on input at bounding box center [665, 112] width 220 height 14
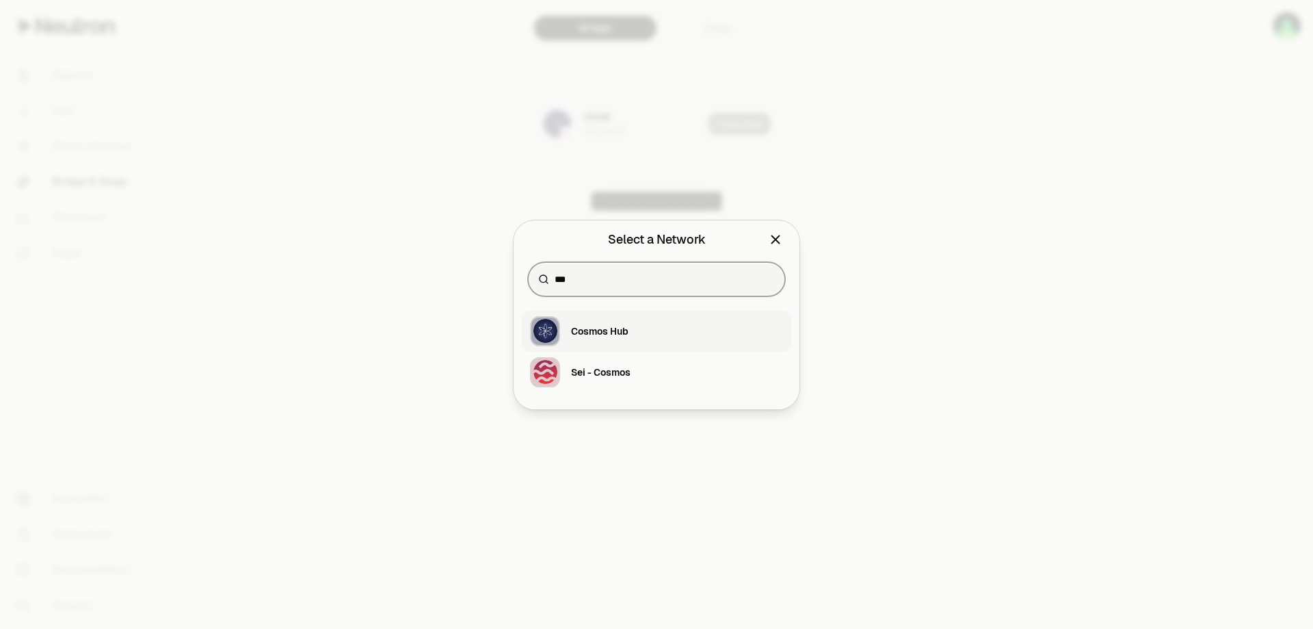
type input "***"
click at [603, 327] on div "Cosmos Hub" at bounding box center [599, 331] width 57 height 14
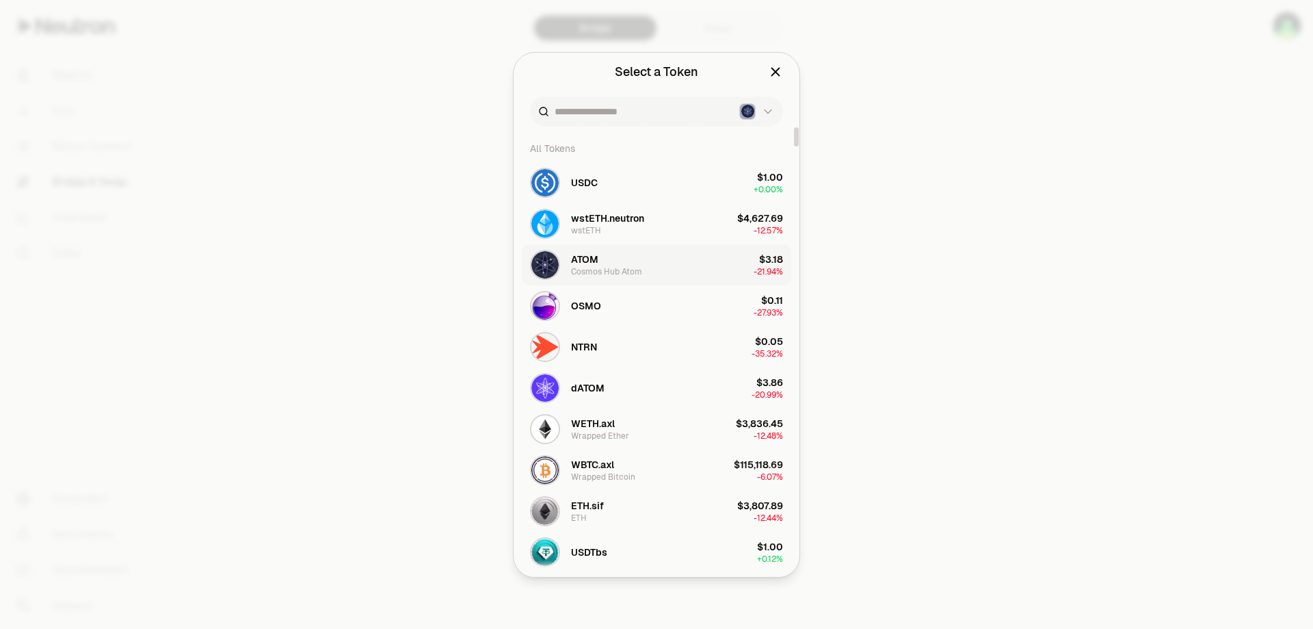
click at [593, 263] on span "ATOM" at bounding box center [584, 259] width 27 height 14
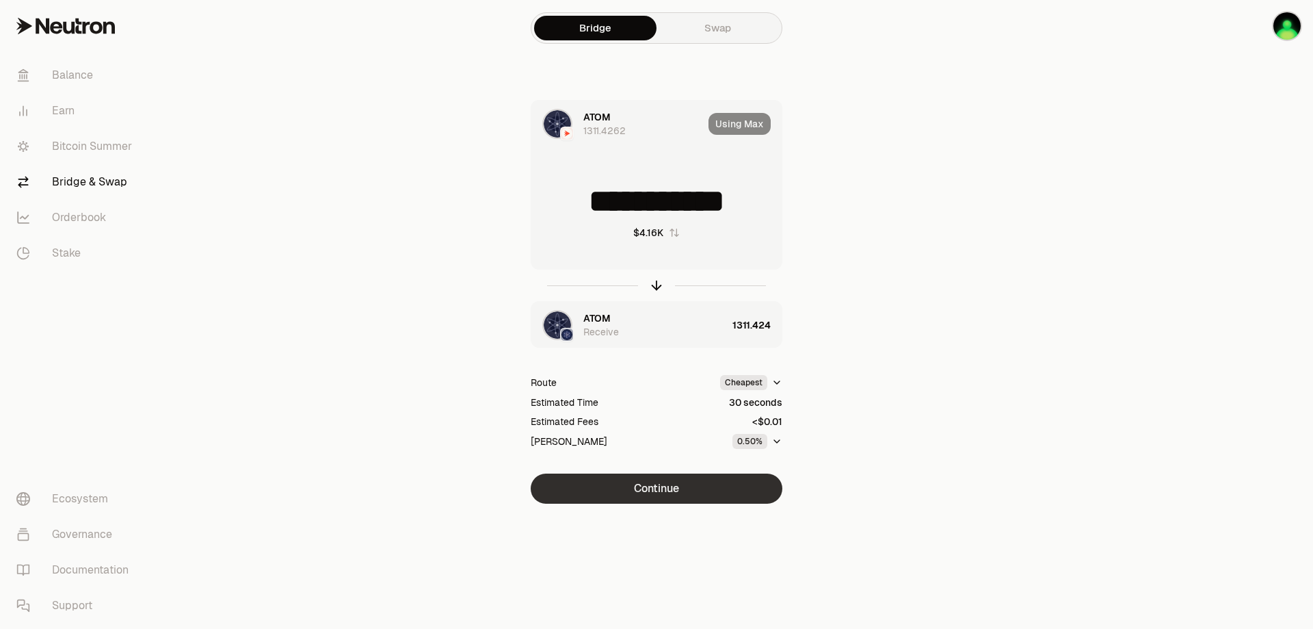
click at [657, 483] on button "Continue" at bounding box center [657, 488] width 252 height 30
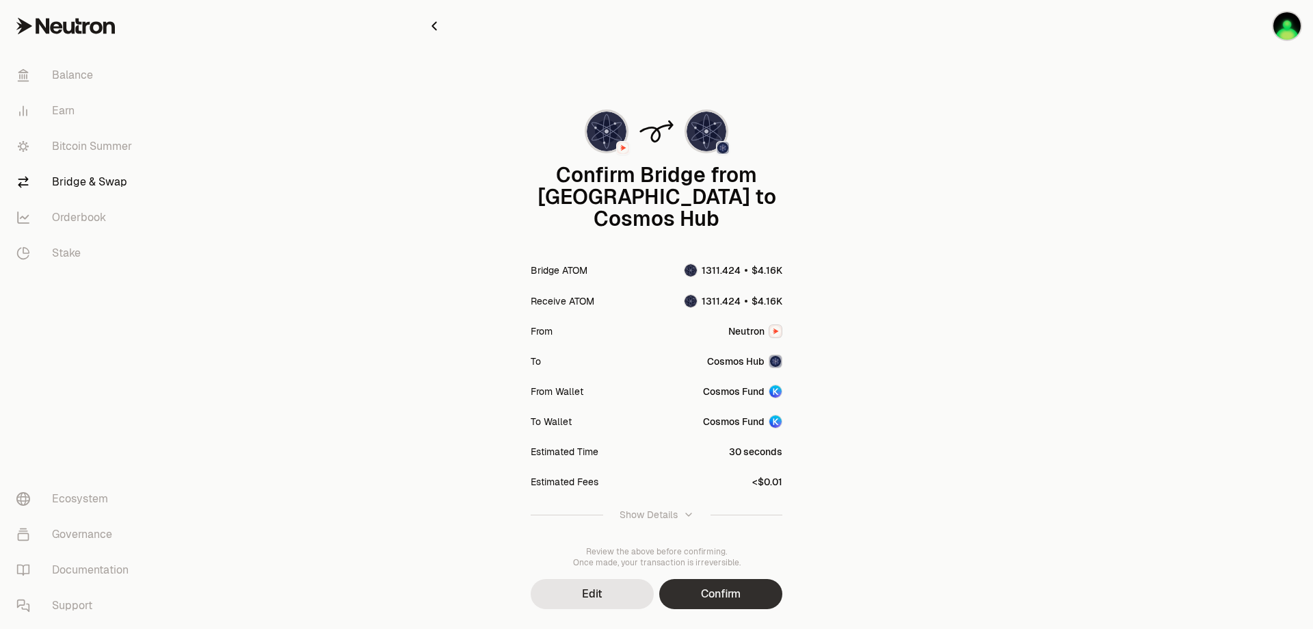
click at [737, 579] on button "Confirm" at bounding box center [720, 594] width 123 height 30
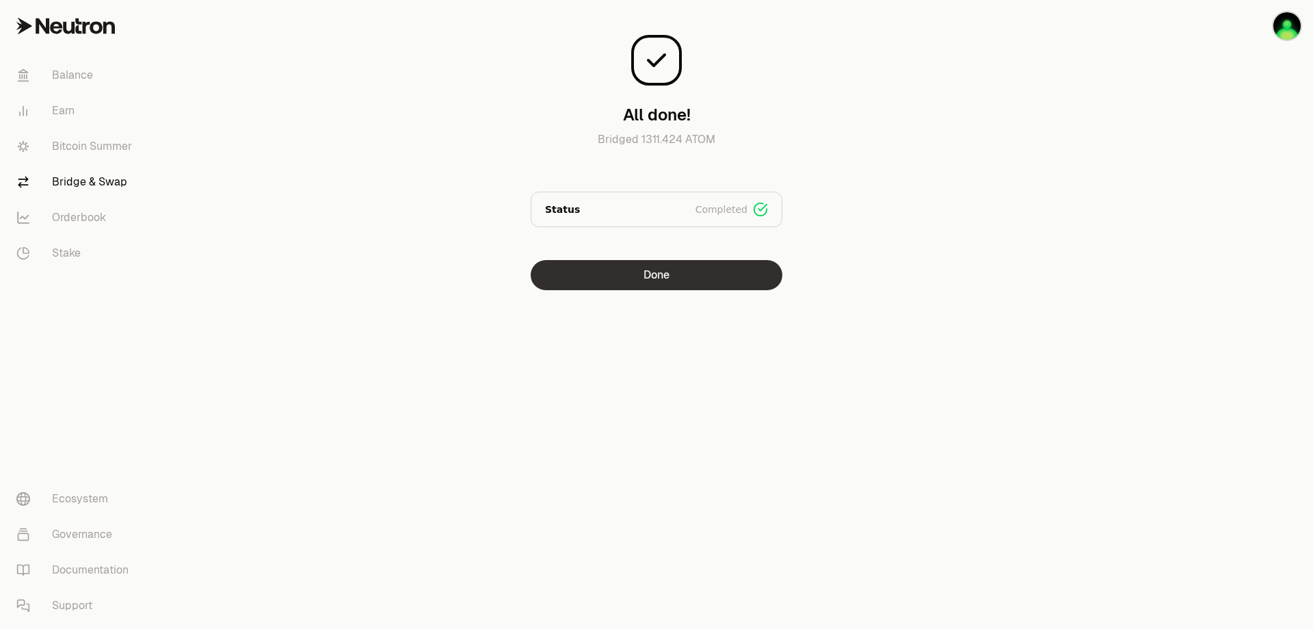
click at [666, 276] on button "Done" at bounding box center [657, 275] width 252 height 30
